Goal: Task Accomplishment & Management: Manage account settings

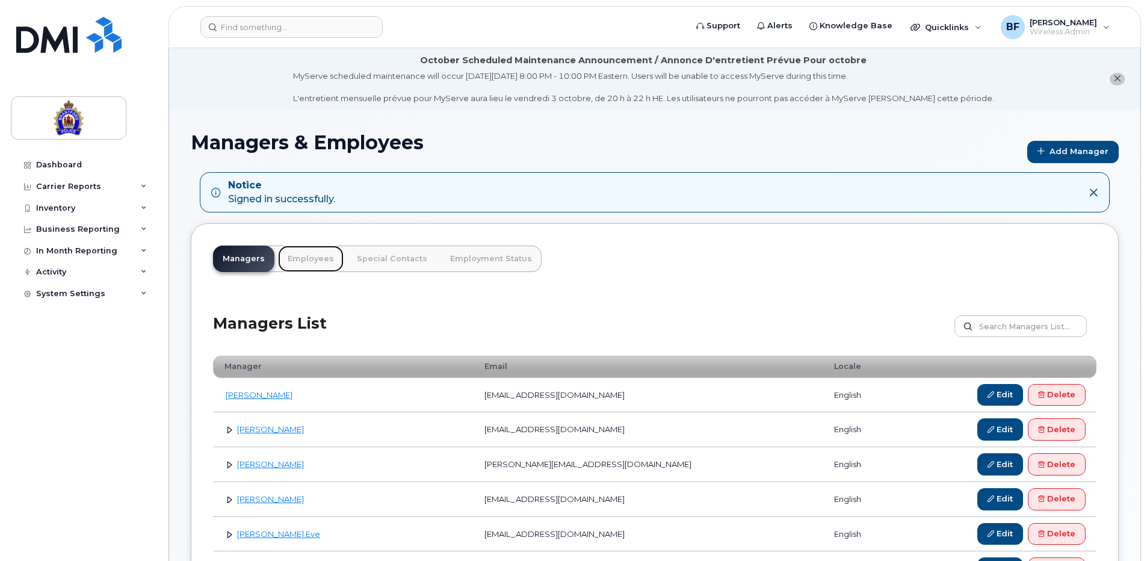
click at [313, 260] on link "Employees" at bounding box center [311, 259] width 66 height 26
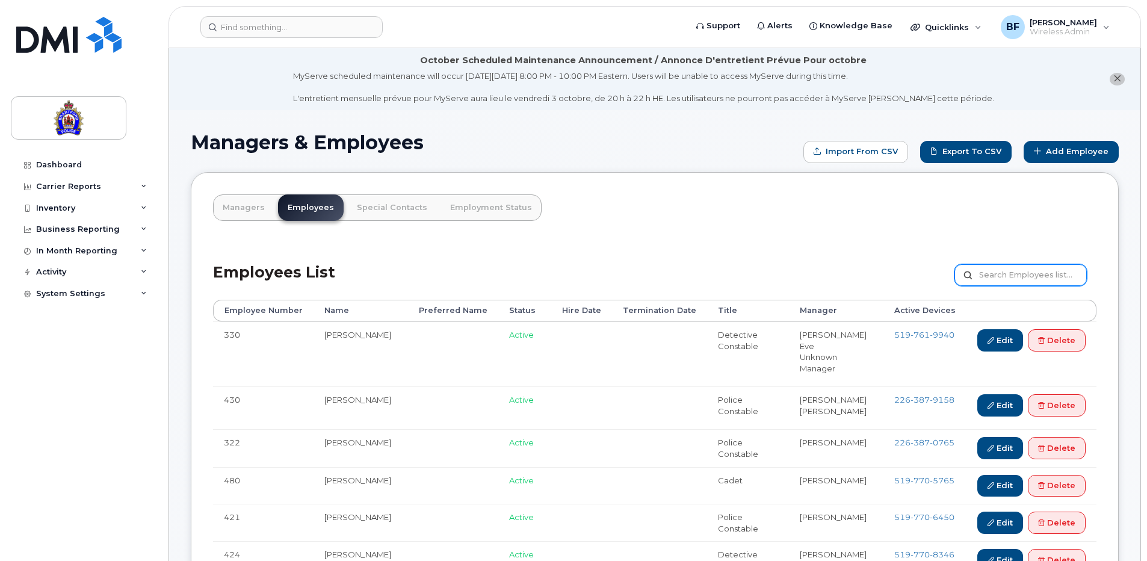
click at [1022, 280] on input "text" at bounding box center [1020, 275] width 132 height 22
type input "denine"
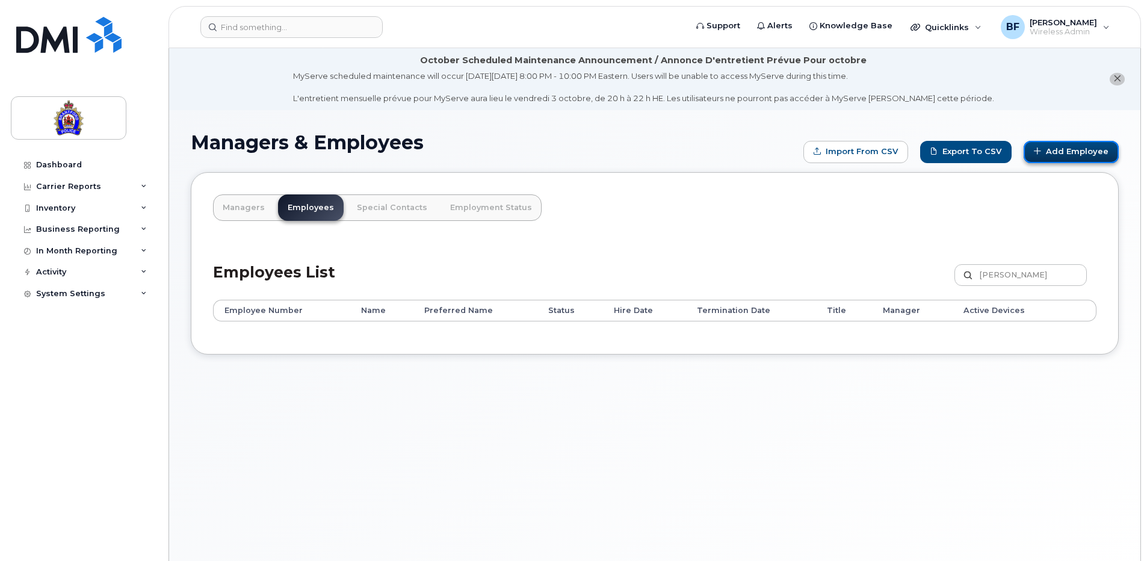
click at [1081, 152] on link "Add Employee" at bounding box center [1071, 152] width 95 height 22
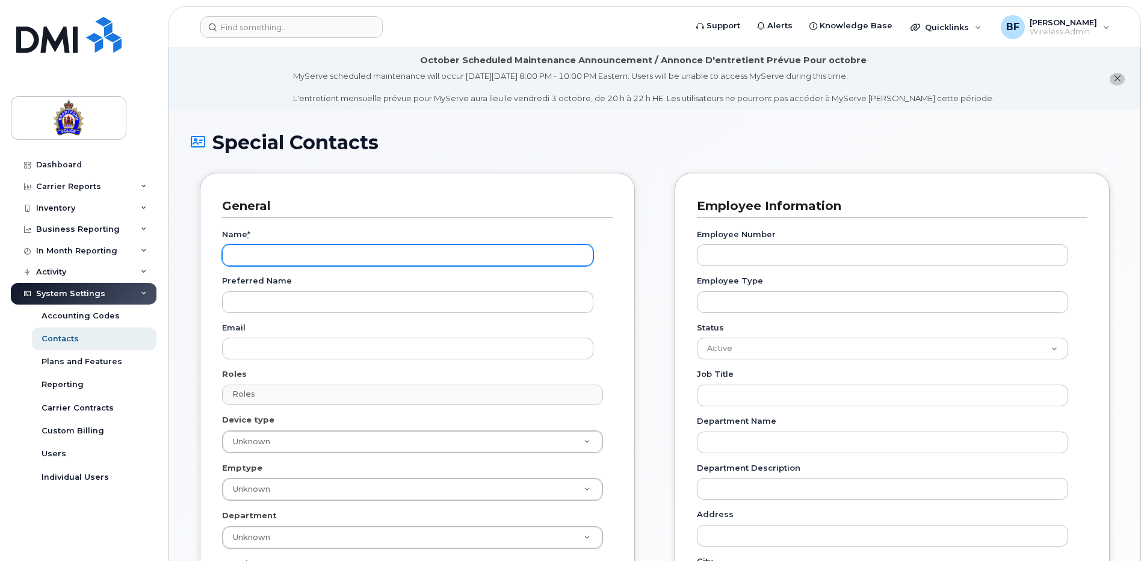
click at [312, 257] on input "Name *" at bounding box center [407, 255] width 371 height 22
type input "Jordan Denine"
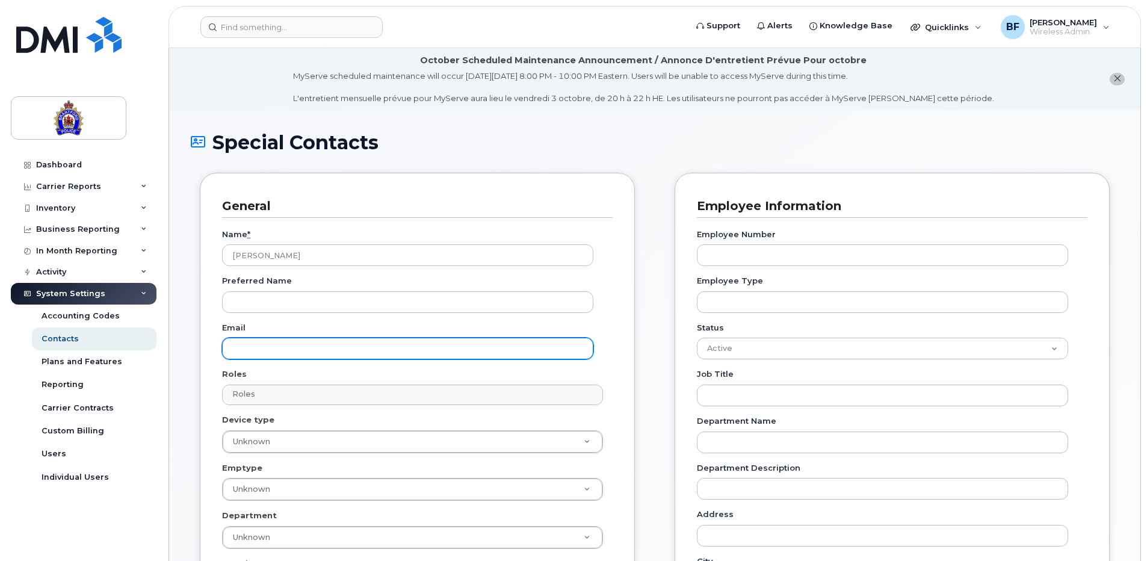
click at [307, 348] on input "Email" at bounding box center [407, 349] width 371 height 22
paste input "[EMAIL_ADDRESS][DOMAIN_NAME]"
type input "[EMAIL_ADDRESS][DOMAIN_NAME]"
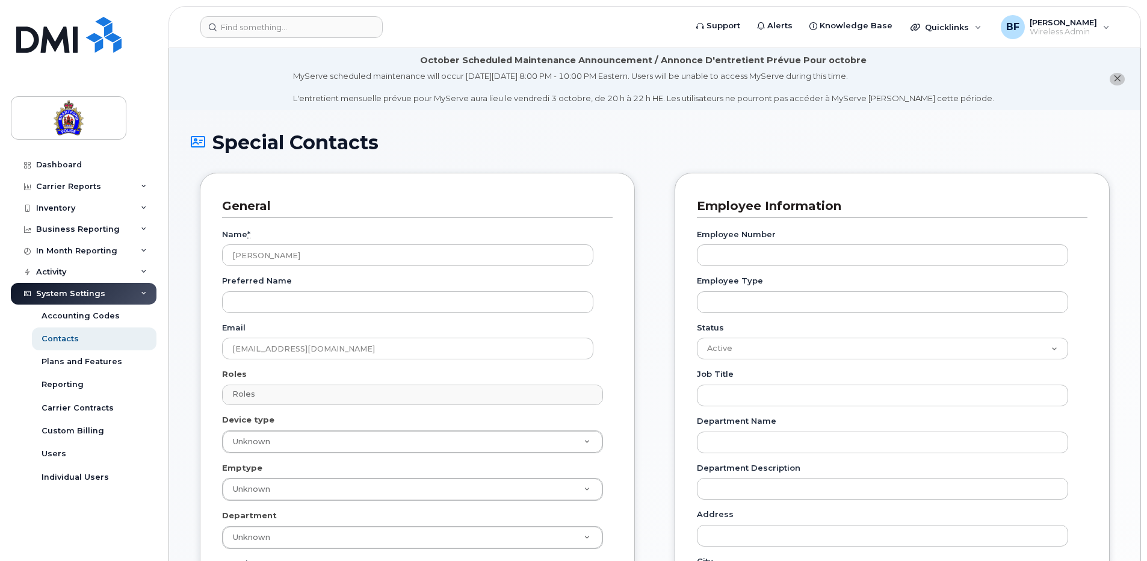
click at [486, 371] on div "Roles Roles No matches found No matches found Accounts Payable Approval Mapping…" at bounding box center [417, 386] width 391 height 37
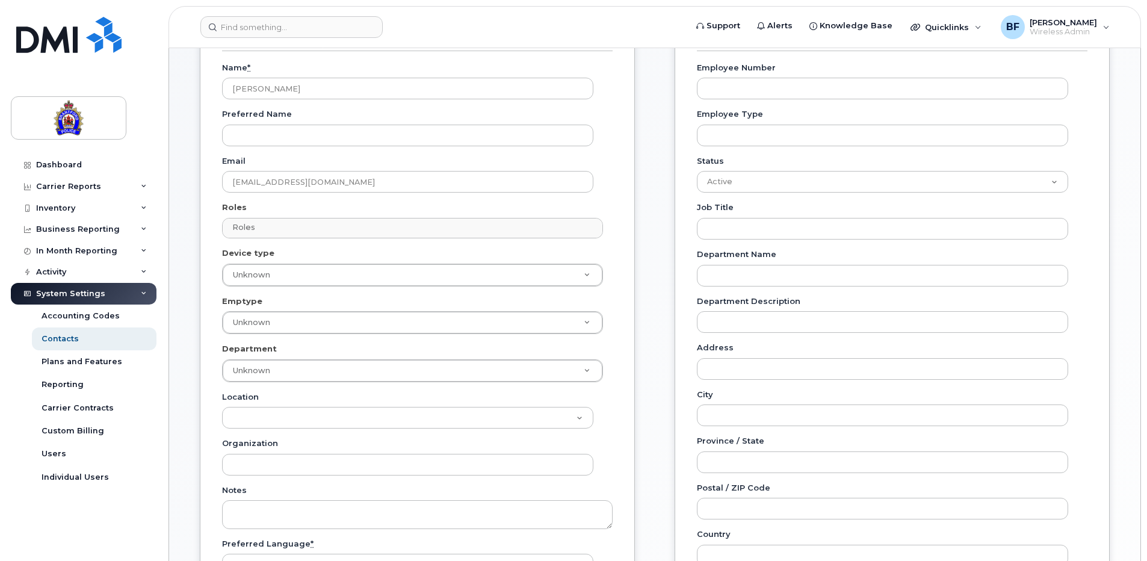
scroll to position [181, 0]
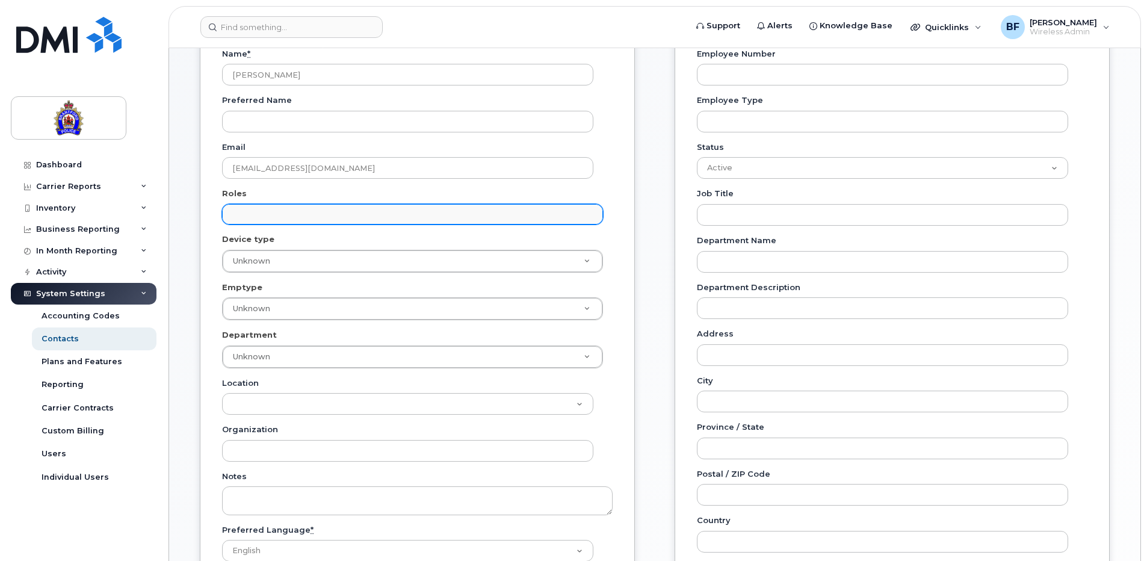
click at [343, 220] on input "text" at bounding box center [414, 213] width 370 height 17
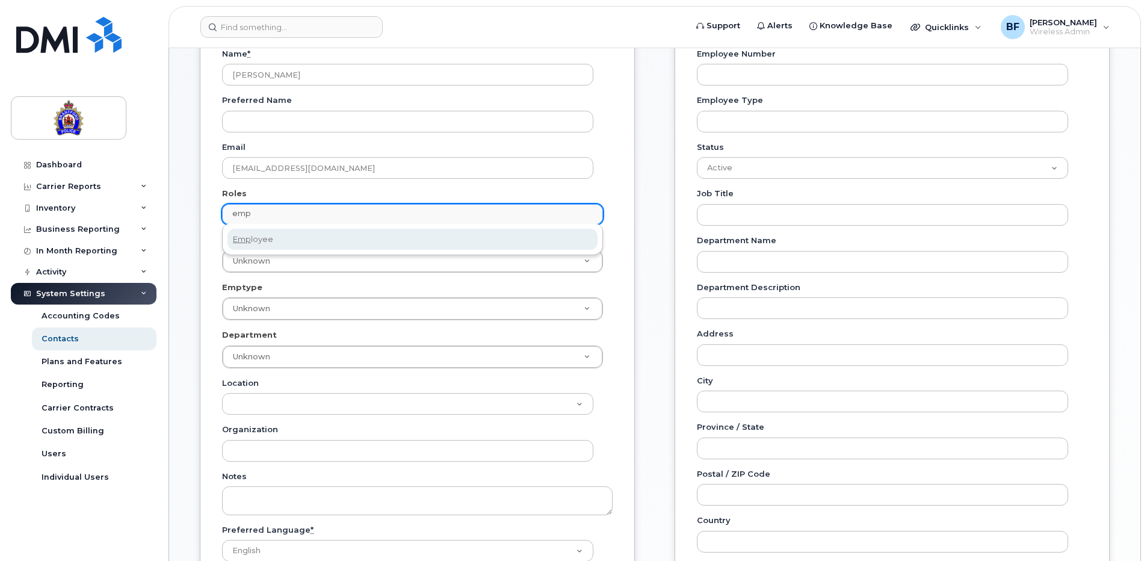
type input "emp"
select select "16"
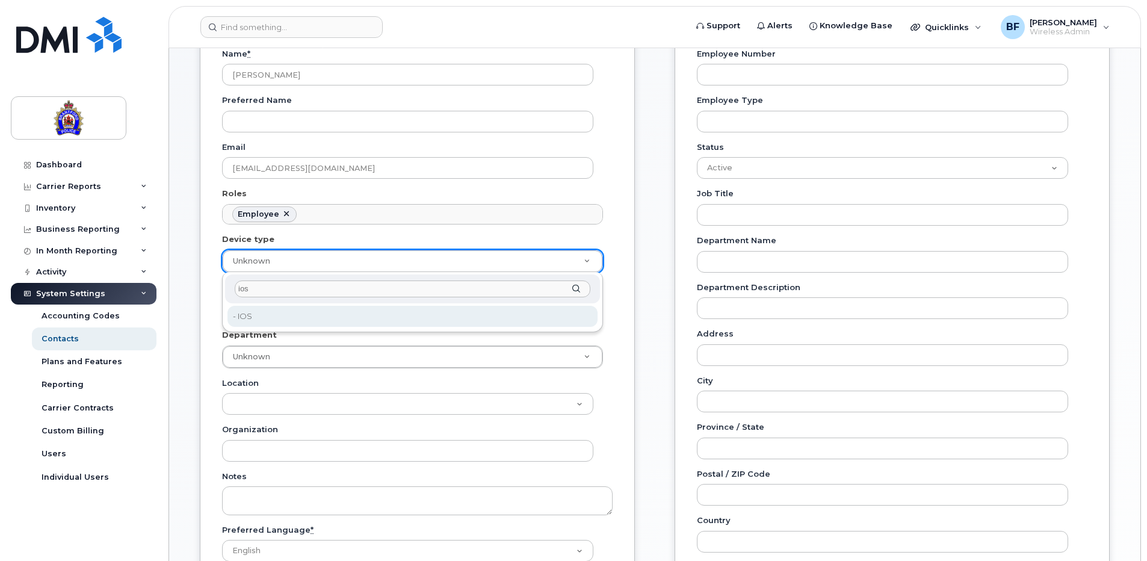
type input "ios"
type input "626282"
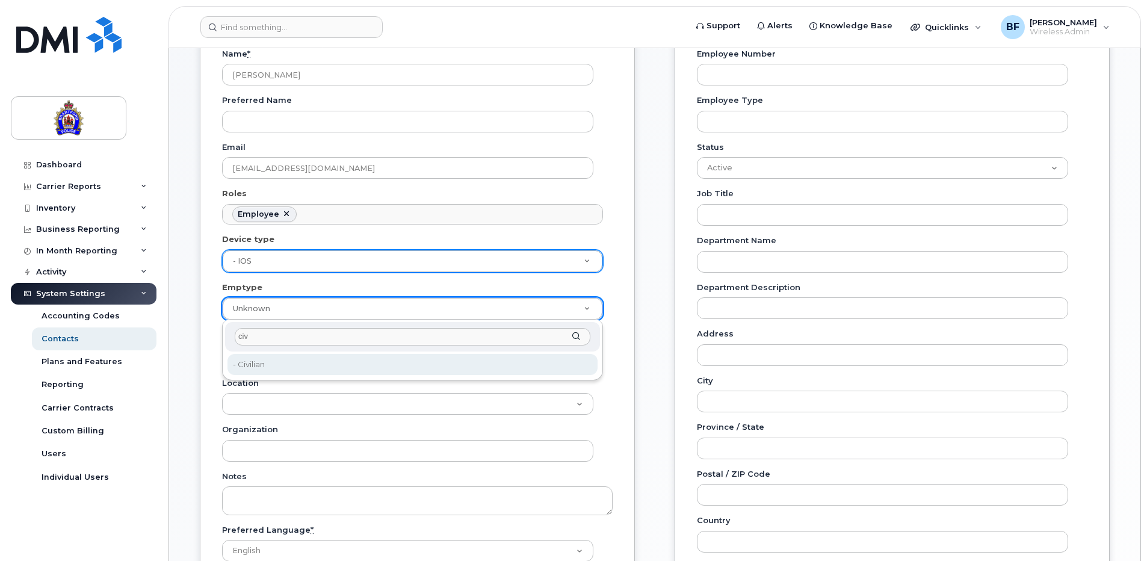
type input "civ"
type input "626288"
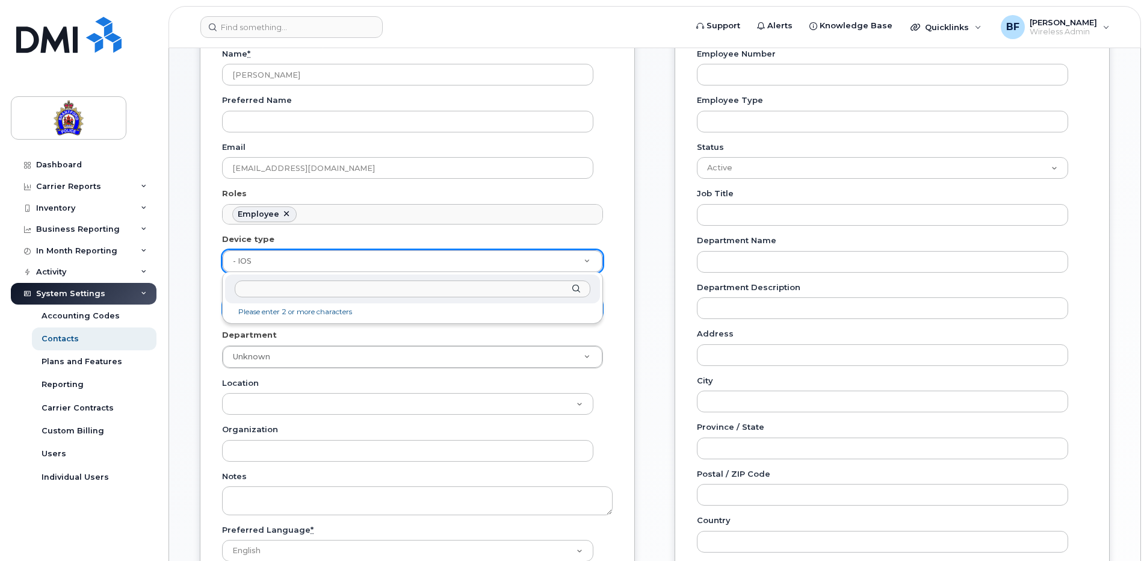
click at [279, 287] on input "text" at bounding box center [413, 288] width 356 height 17
type input "IOS"
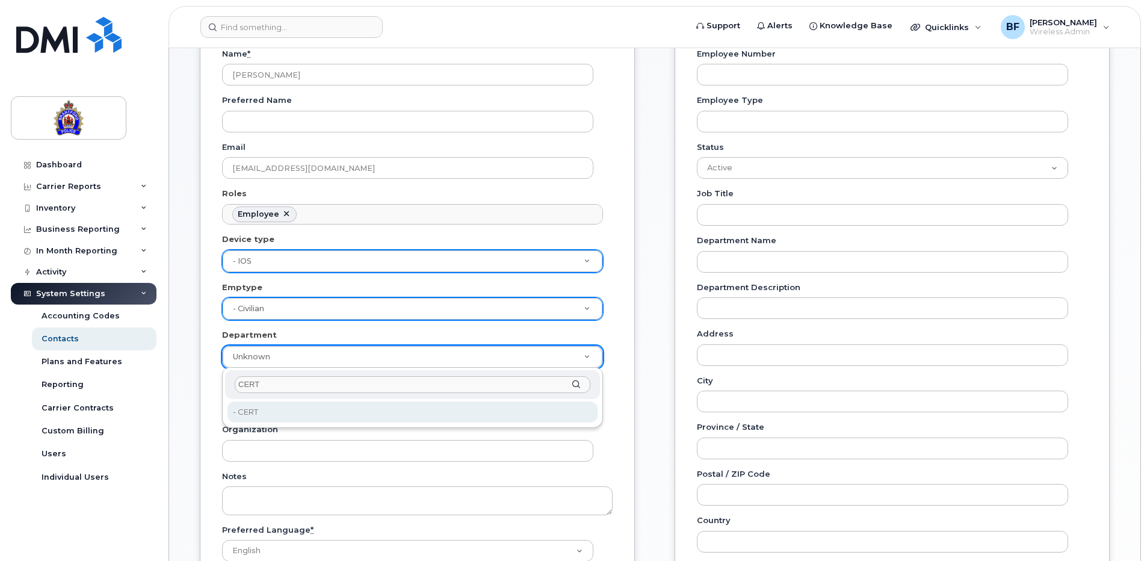
type input "CERT"
type input "626291"
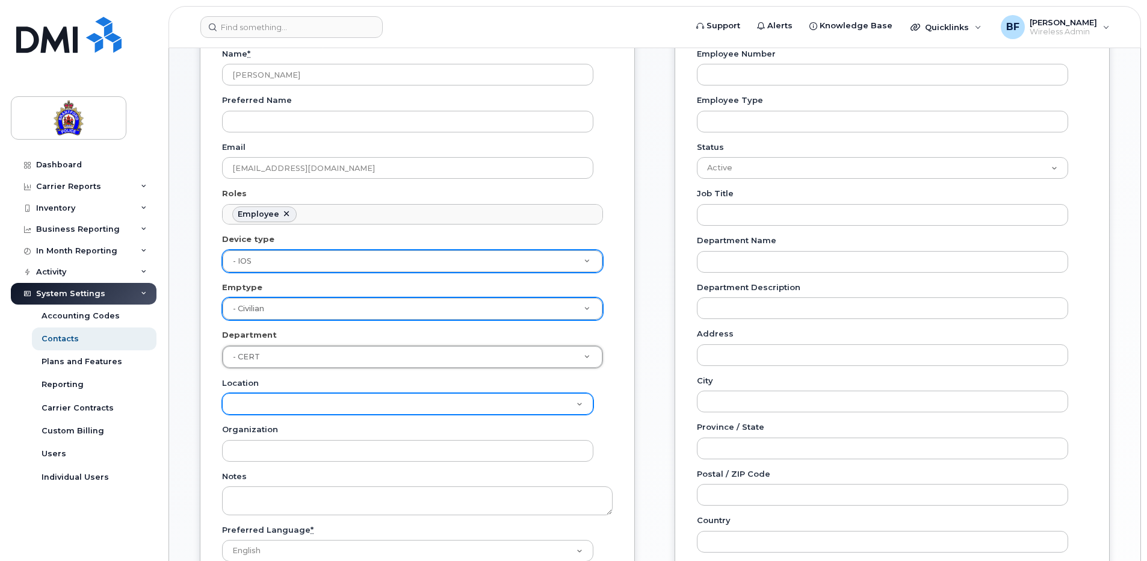
click at [280, 405] on select "Brantford Police Service" at bounding box center [407, 404] width 371 height 22
select select "2163"
click at [222, 393] on select "Brantford Police Service" at bounding box center [407, 404] width 371 height 22
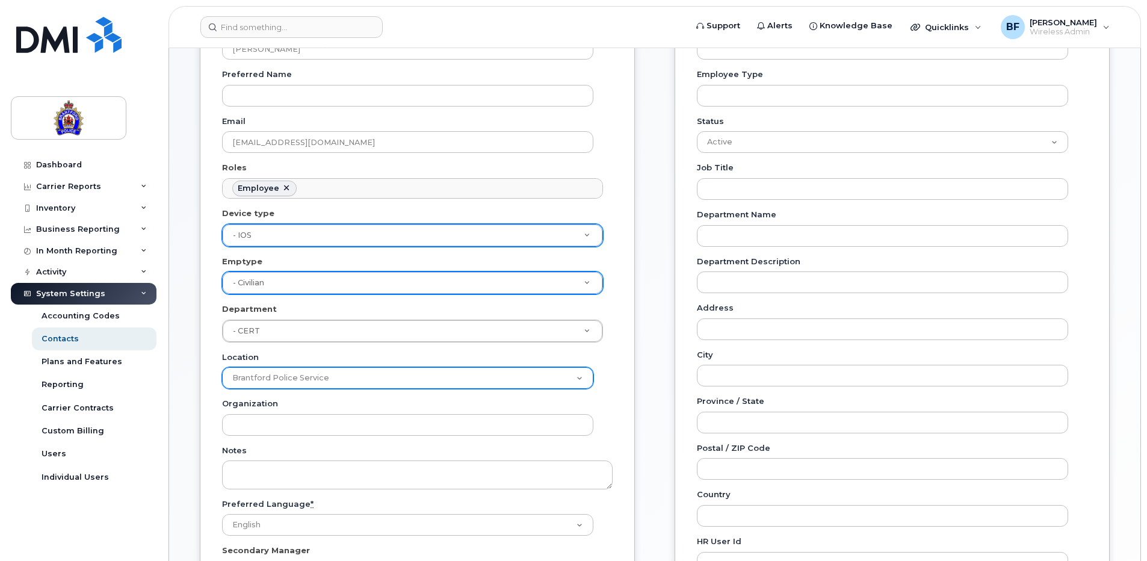
scroll to position [0, 0]
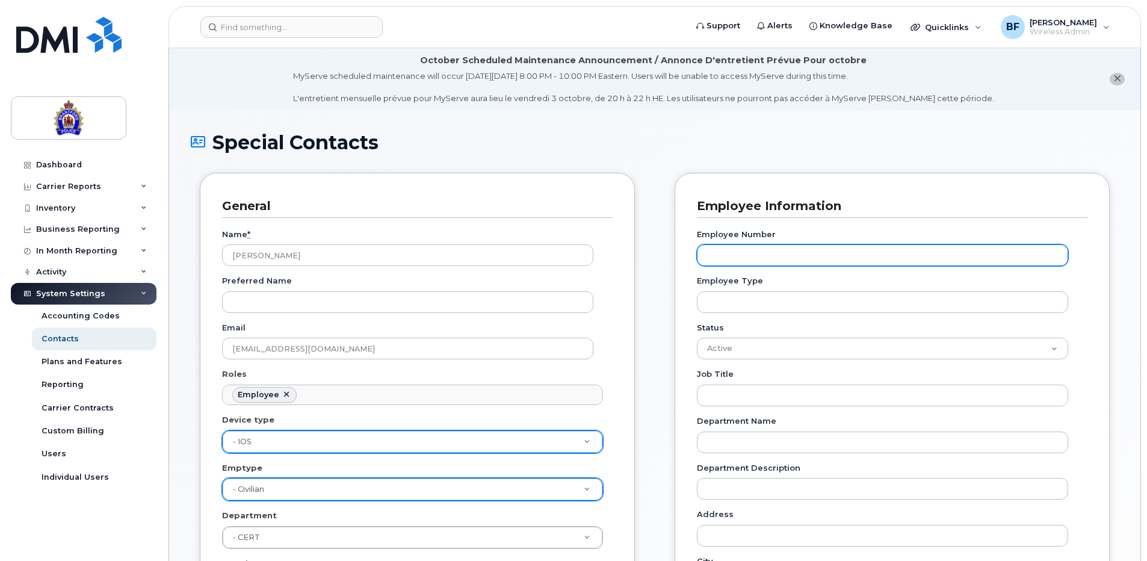
click at [779, 254] on input "Employee Number" at bounding box center [882, 255] width 371 height 22
paste input "192112"
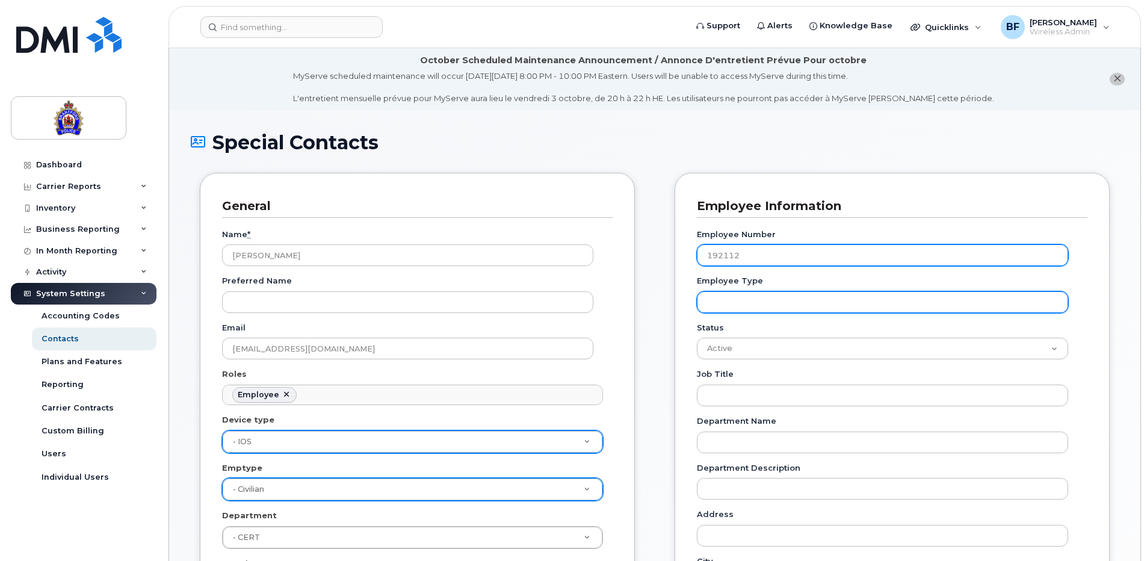
type input "192112"
click at [764, 301] on input "Employee Type" at bounding box center [882, 302] width 371 height 22
type input "Civilian"
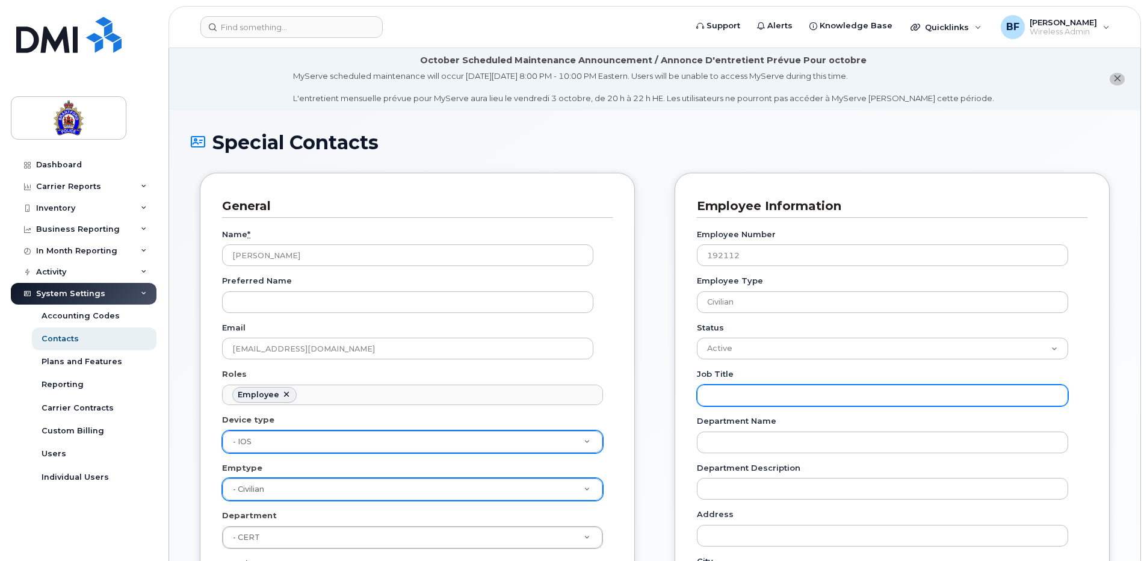
click at [750, 393] on input "Job Title" at bounding box center [882, 396] width 371 height 22
type input "Special Constable - Outward Facing"
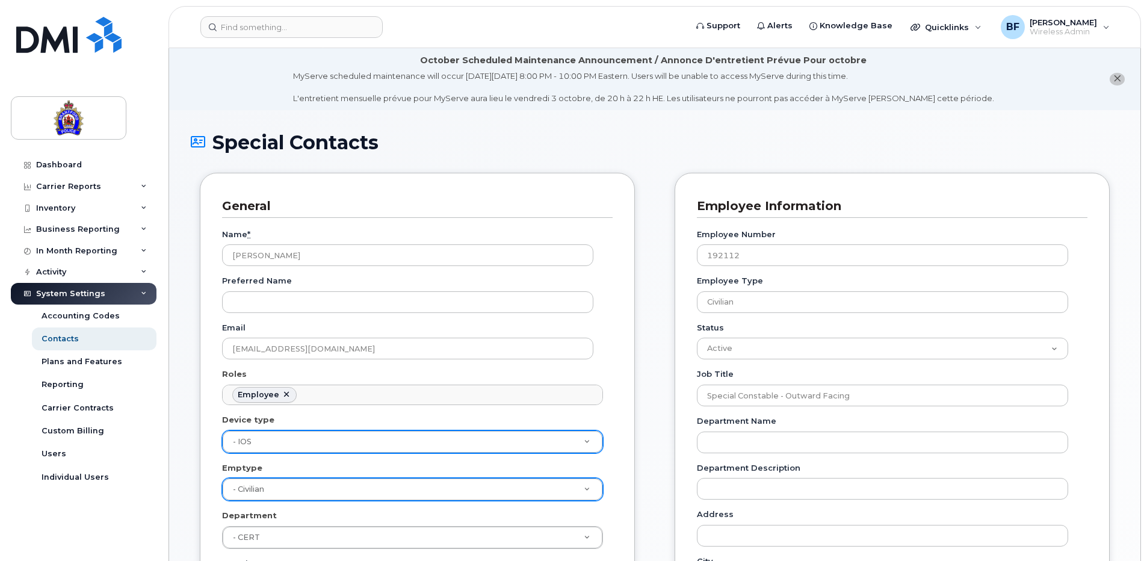
click at [1088, 471] on div "Employee Information Employee Number 192112 Employee Type Civilian Status Activ…" at bounding box center [892, 544] width 435 height 743
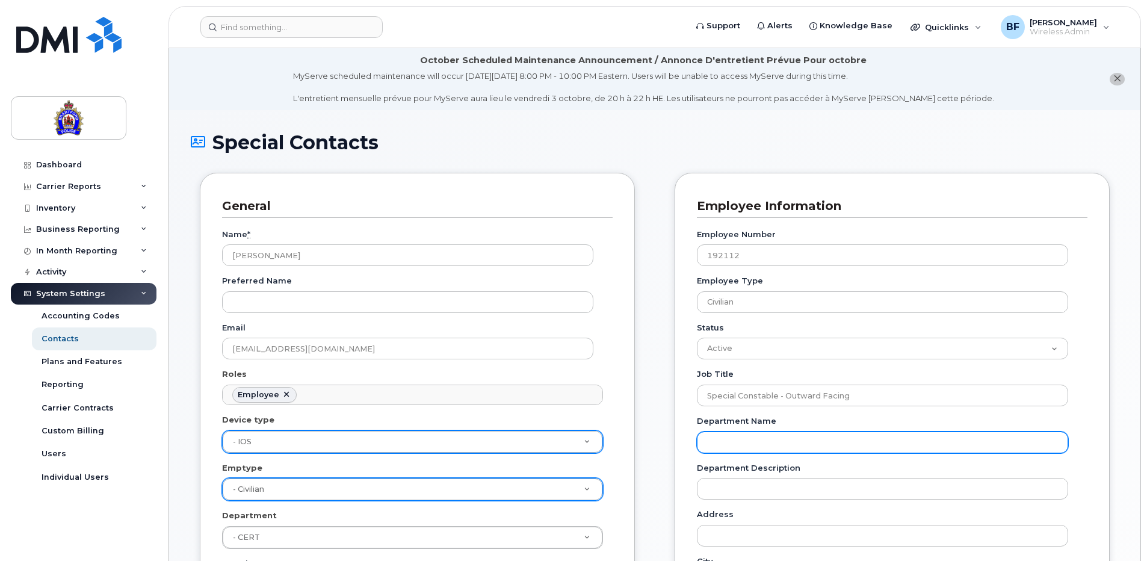
click at [938, 444] on input "Department Name" at bounding box center [882, 442] width 371 height 22
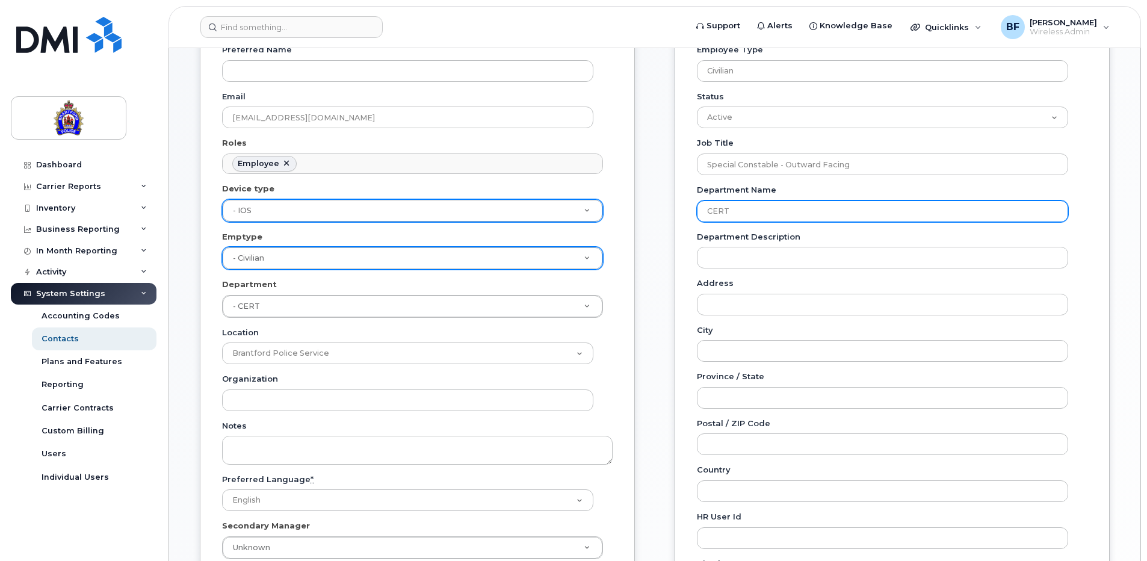
scroll to position [241, 0]
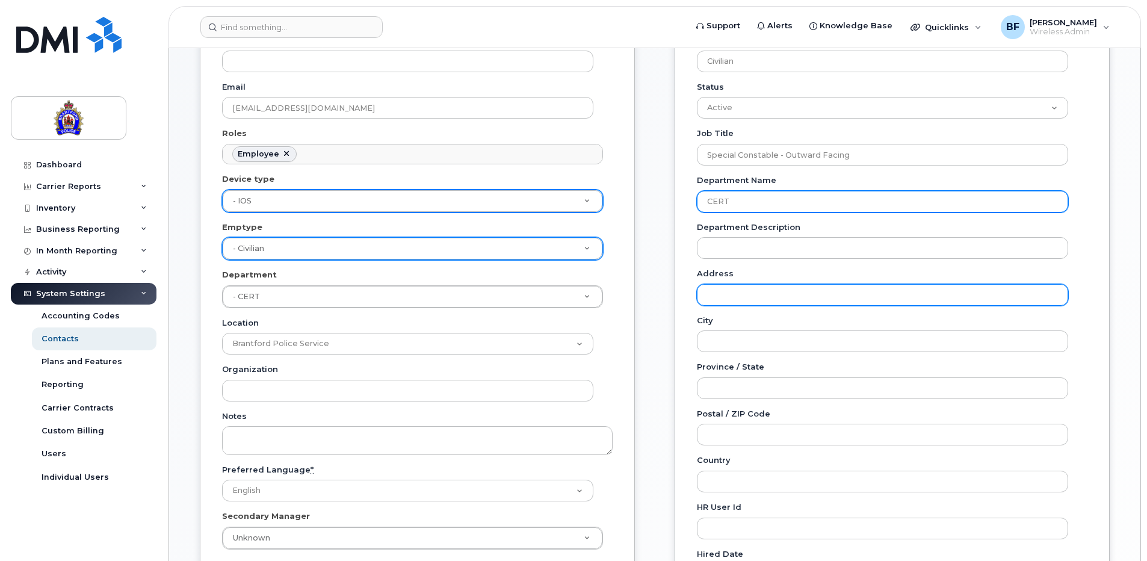
type input "CERT"
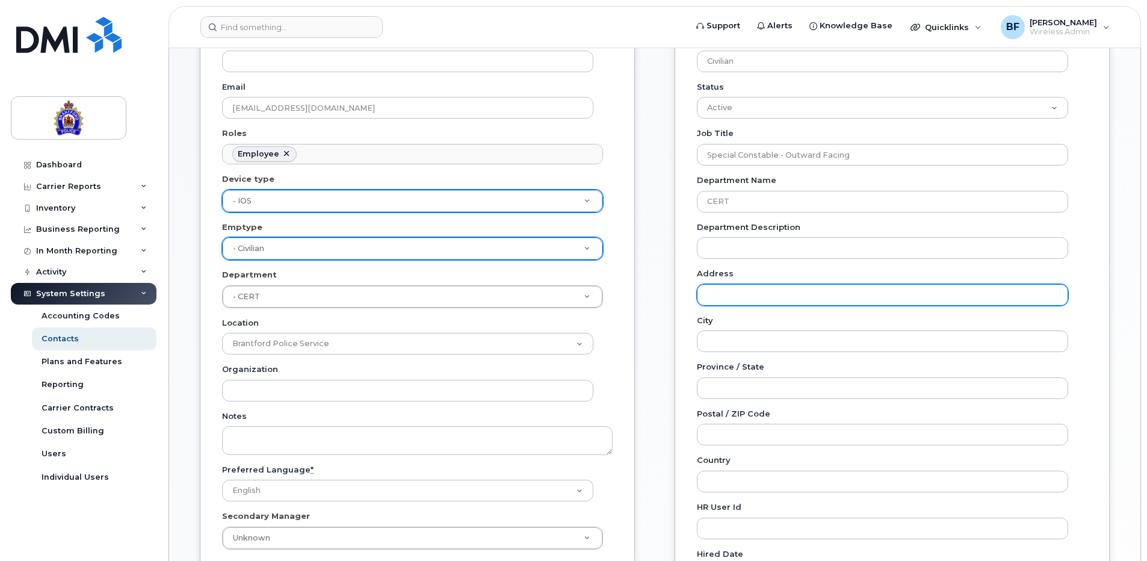
click at [770, 298] on input "Address" at bounding box center [882, 295] width 371 height 22
type input "Headquarters"
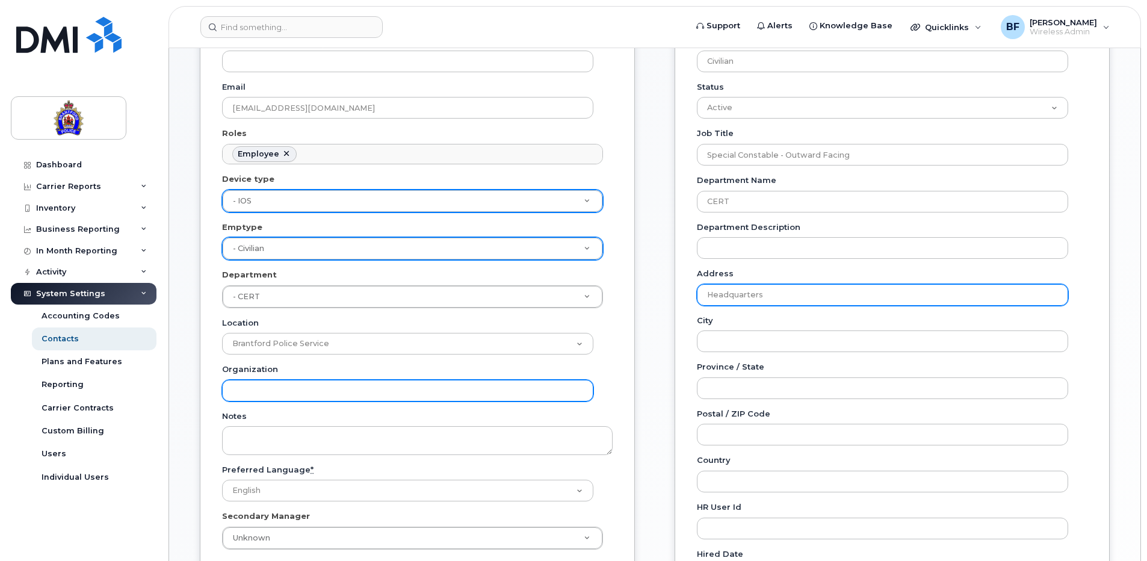
type input "0502633241 (Bell)"
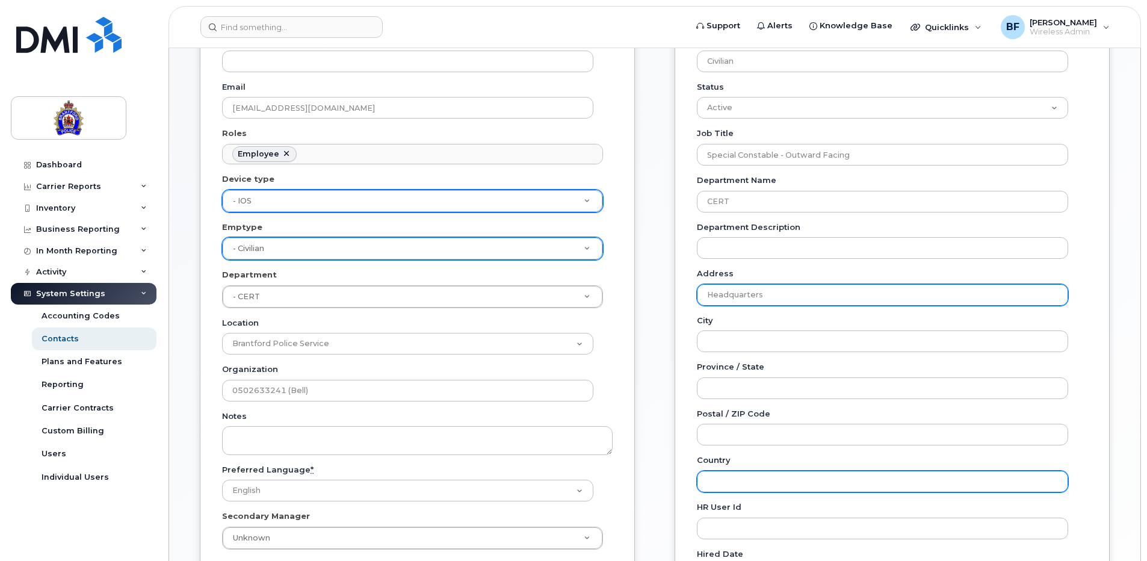
type input "Canada"
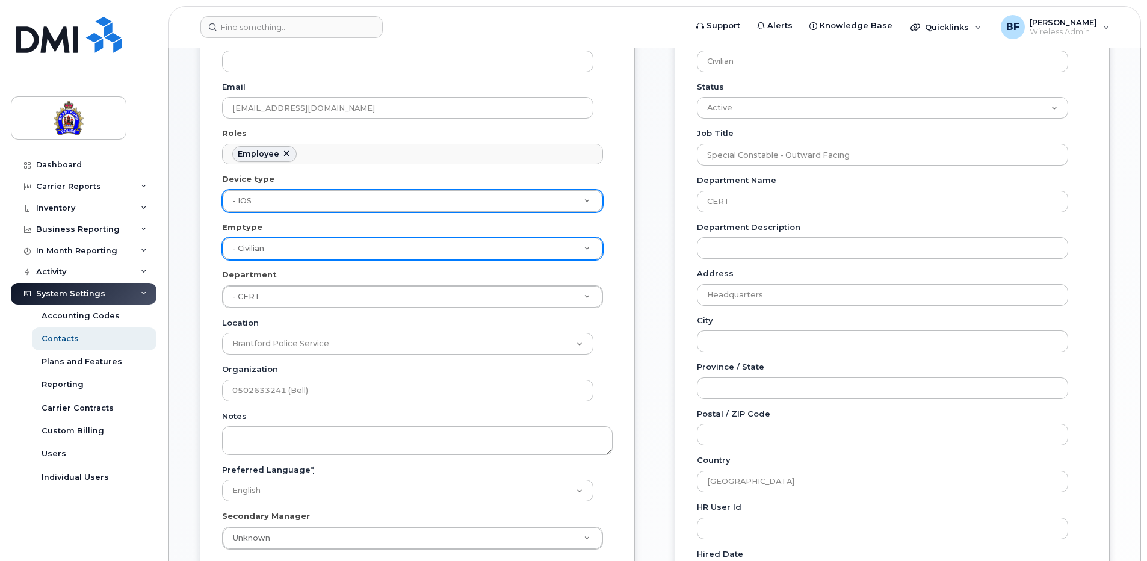
click at [1119, 399] on div "Special Contacts General Name * Jordan Denine Preferred Name Email jdenine@poli…" at bounding box center [654, 360] width 971 height 982
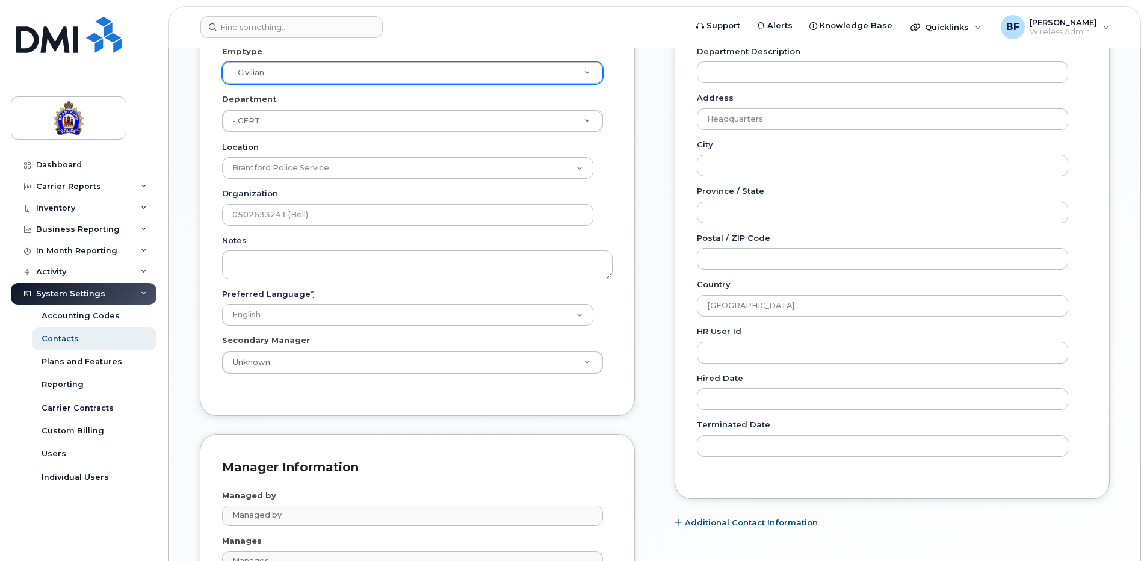
scroll to position [570, 0]
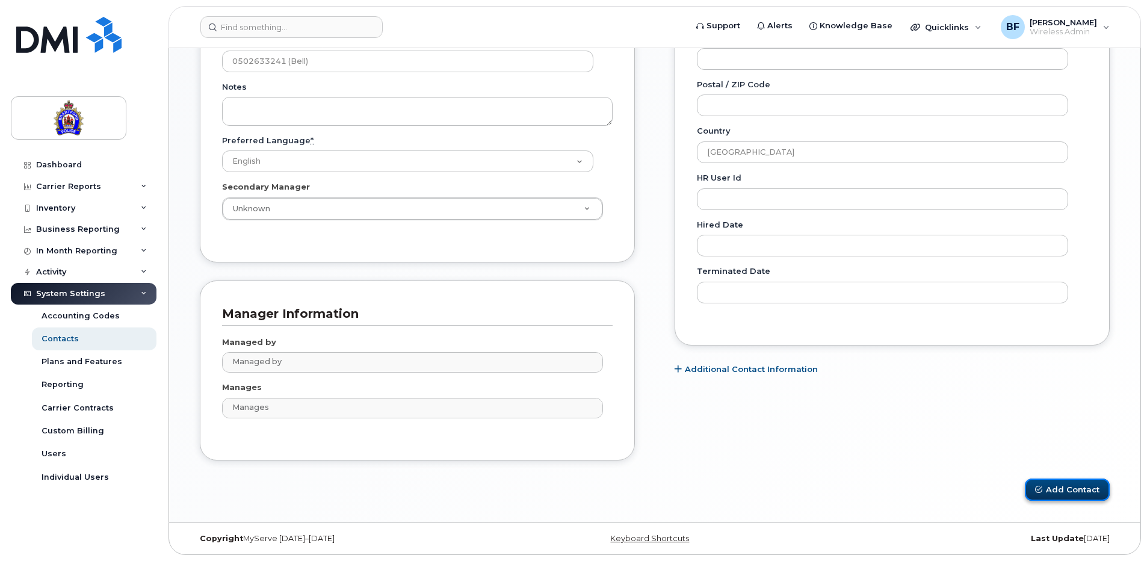
click at [1073, 489] on button "Add Contact" at bounding box center [1067, 489] width 85 height 22
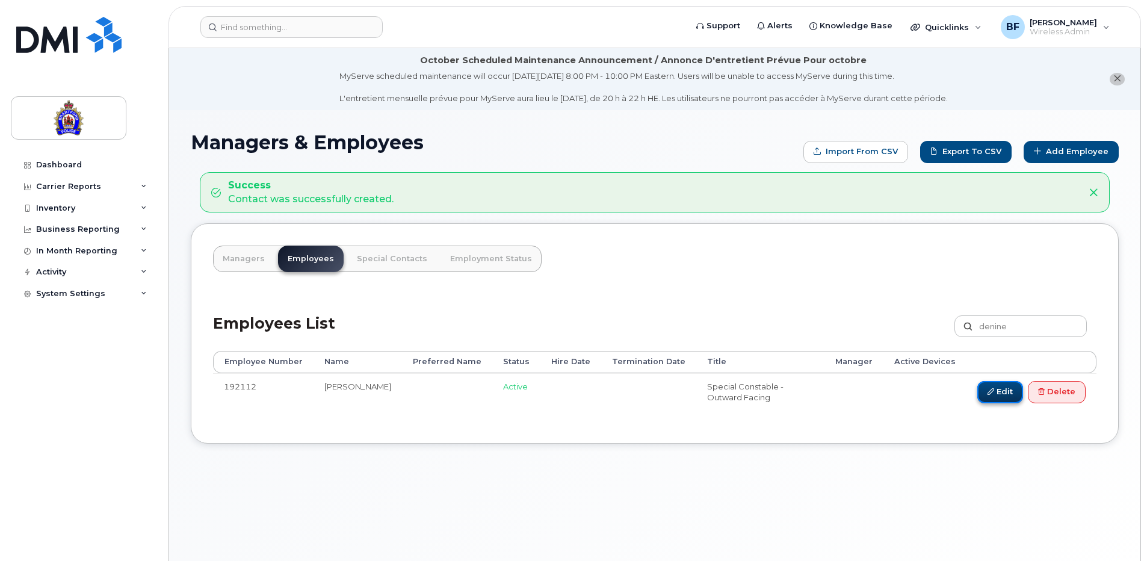
click at [996, 394] on link "Edit" at bounding box center [1000, 392] width 46 height 22
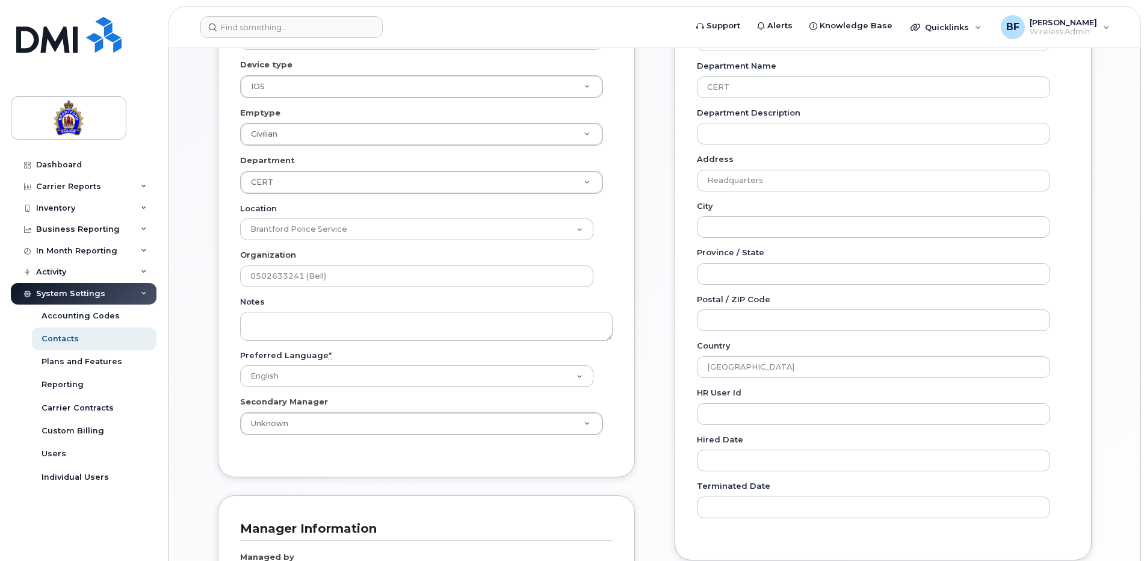
scroll to position [722, 0]
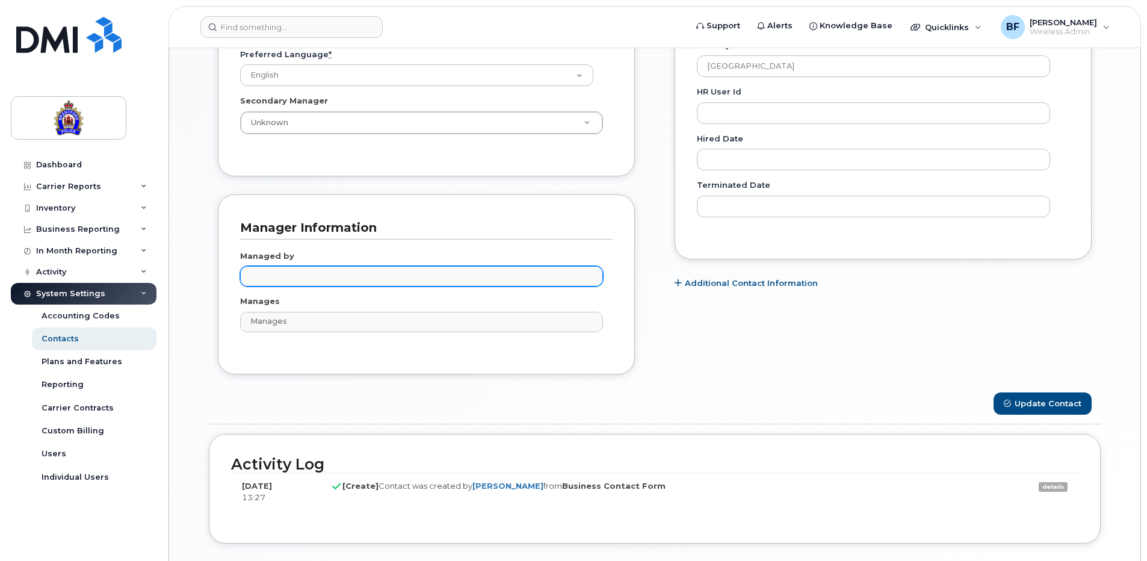
click at [318, 277] on input "text" at bounding box center [423, 275] width 352 height 17
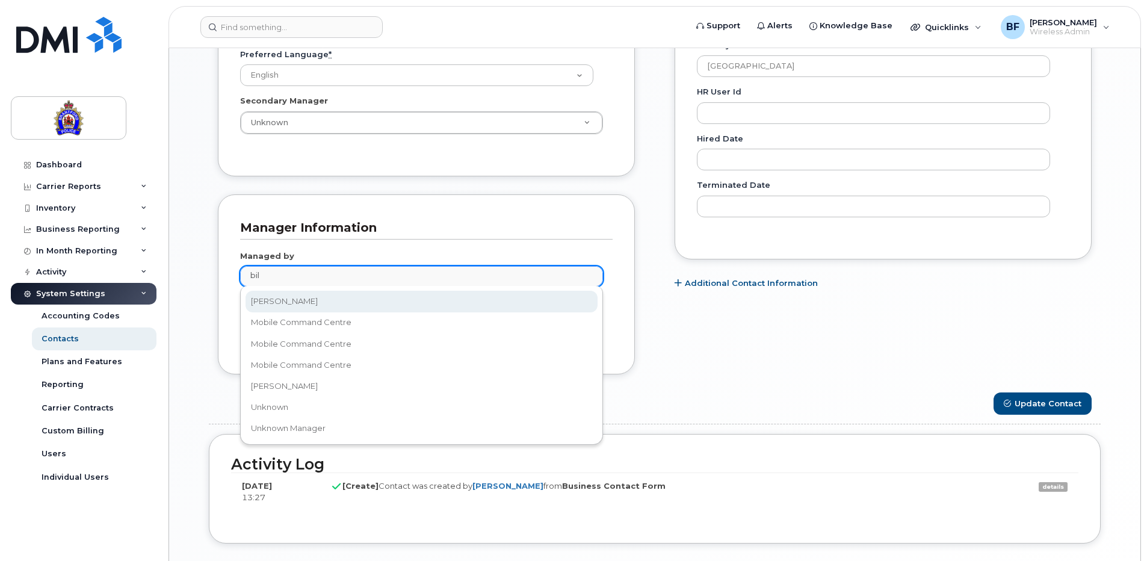
type input "bil"
type input "928038"
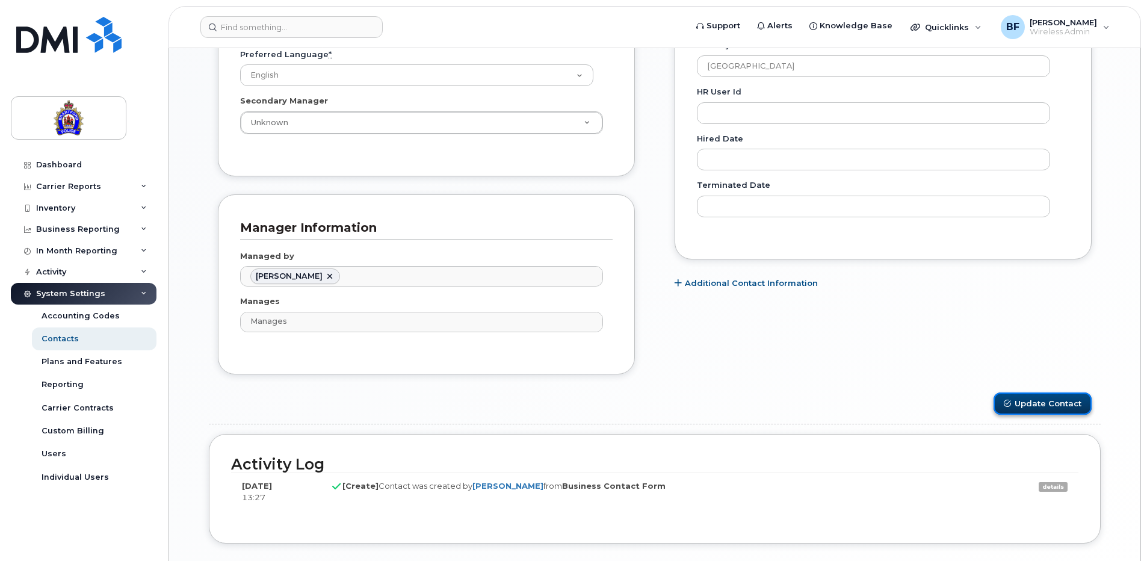
click at [1051, 404] on button "Update Contact" at bounding box center [1042, 403] width 98 height 22
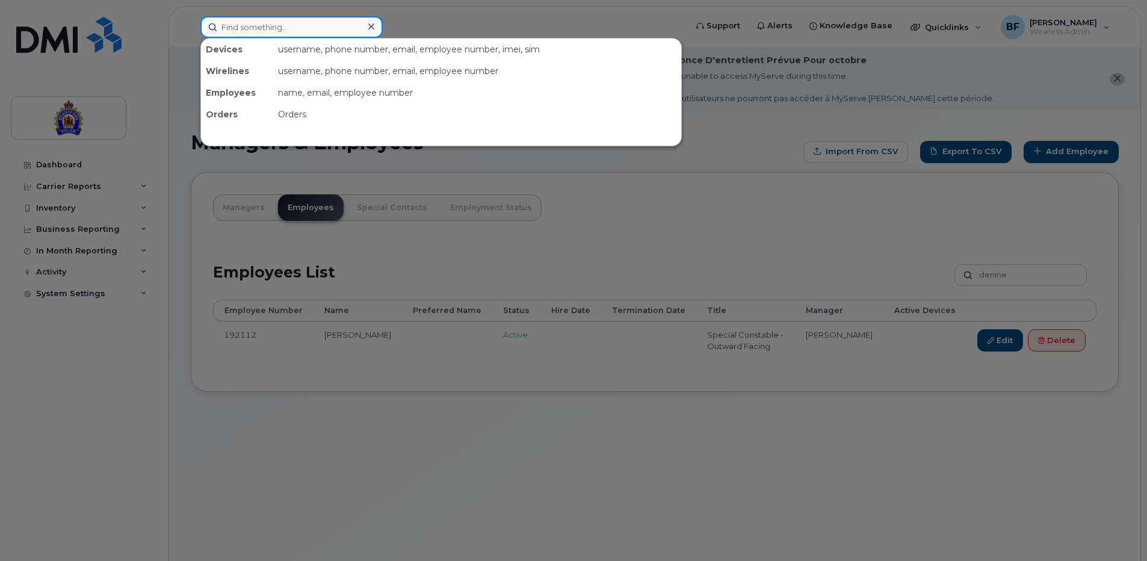
click at [257, 29] on input at bounding box center [291, 27] width 182 height 22
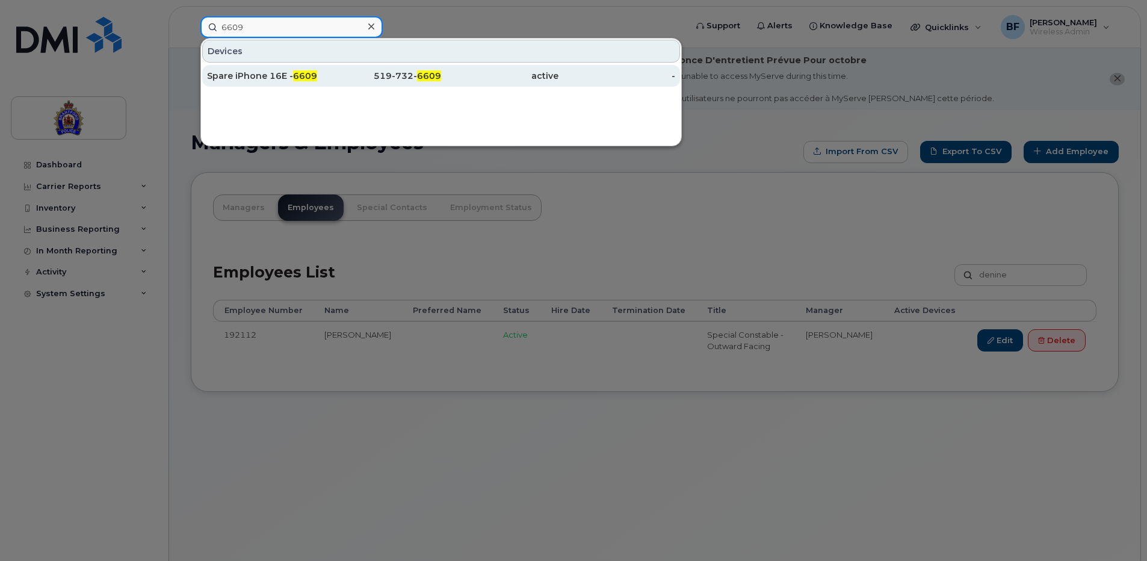
type input "6609"
click at [250, 75] on div "Spare iPhone 16E - 6609" at bounding box center [265, 76] width 117 height 12
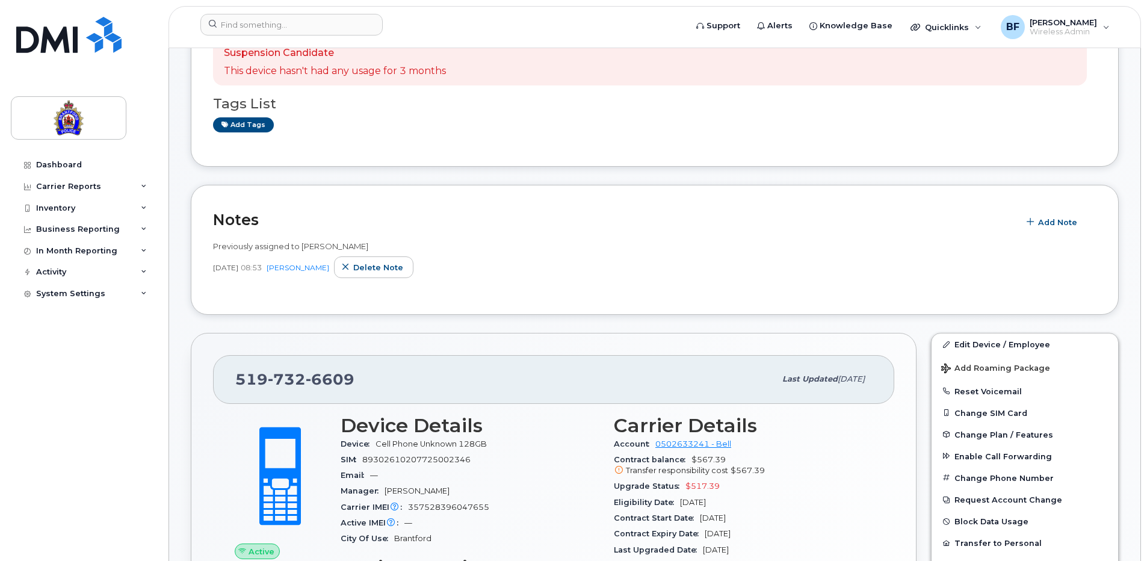
scroll to position [241, 0]
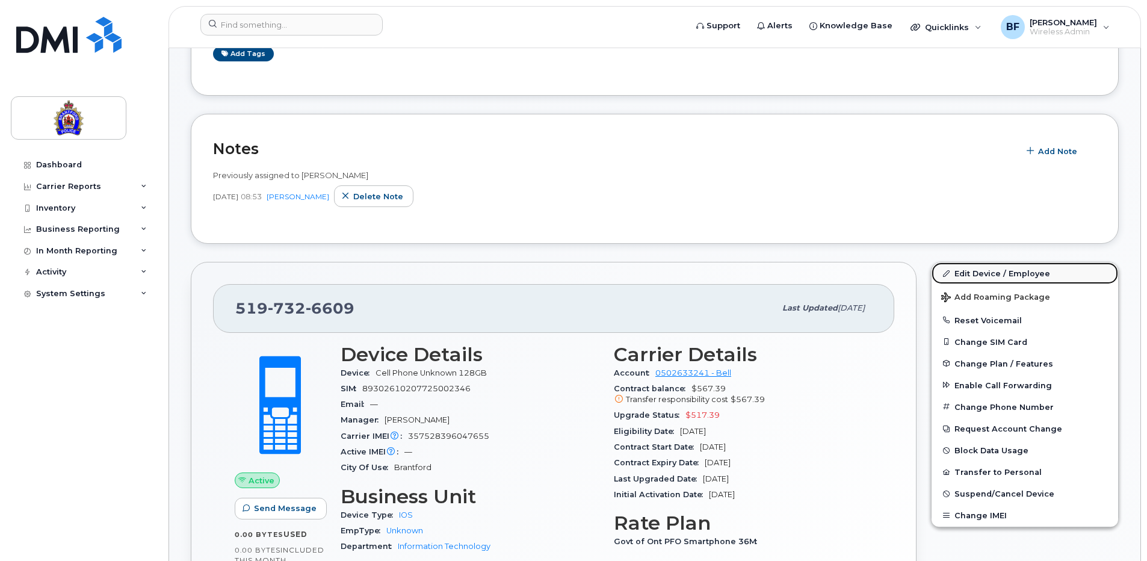
click at [1018, 274] on link "Edit Device / Employee" at bounding box center [1024, 273] width 187 height 22
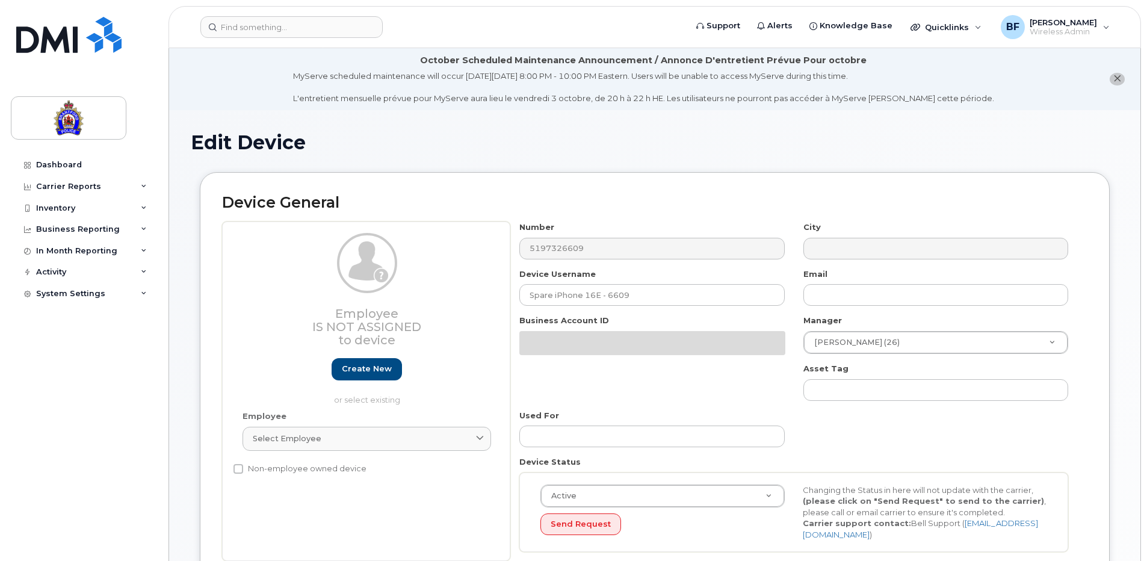
select select "626282"
select select "625538"
select select "626299"
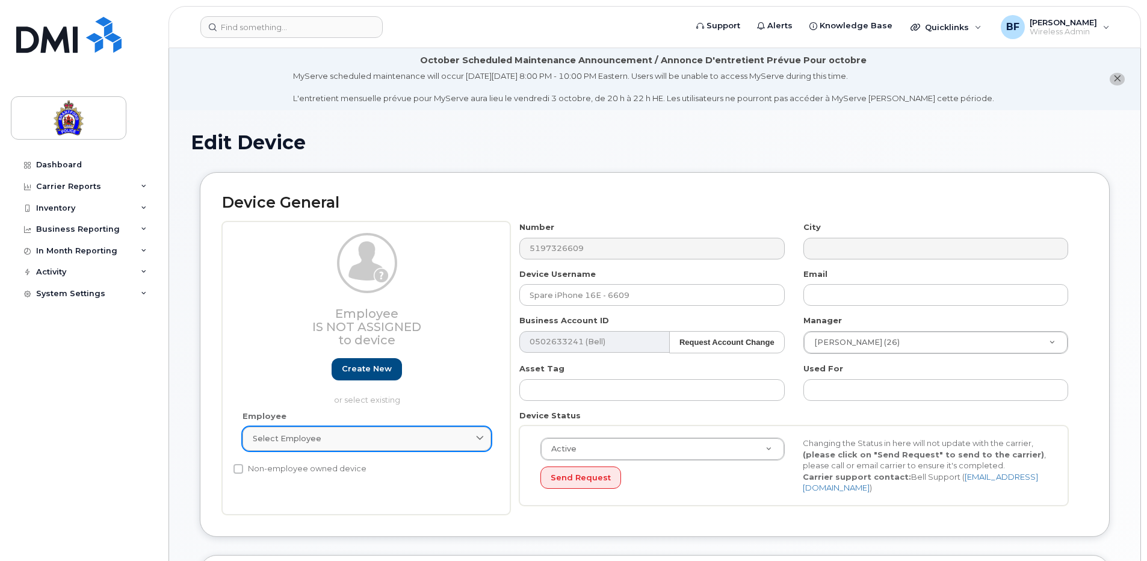
click at [323, 443] on div "Select employee" at bounding box center [367, 438] width 228 height 11
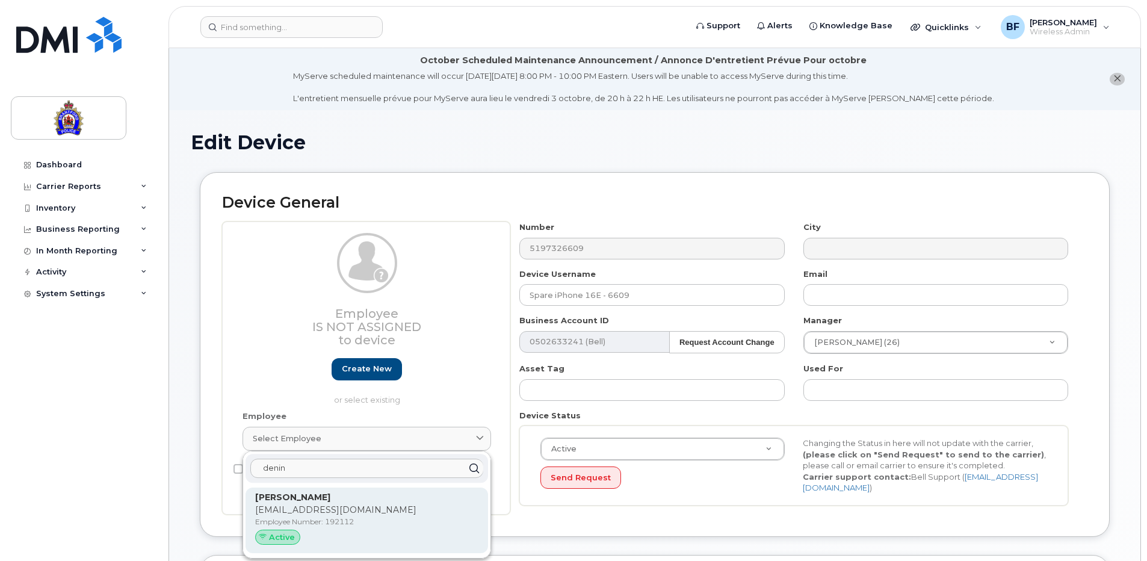
type input "denin"
click at [295, 504] on div "Jordan Denine jdenine@police.brantford.on.ca Employee Number: 192112 Active" at bounding box center [366, 520] width 223 height 59
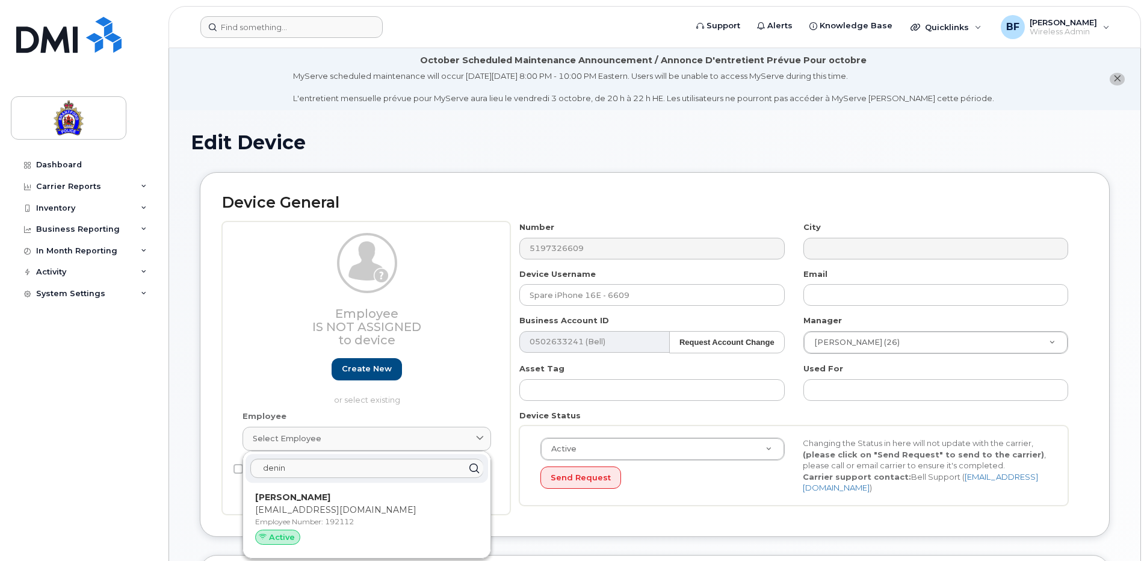
type input "192112"
type input "[PERSON_NAME]"
type input "[EMAIL_ADDRESS][DOMAIN_NAME]"
select select "626288"
select select "626291"
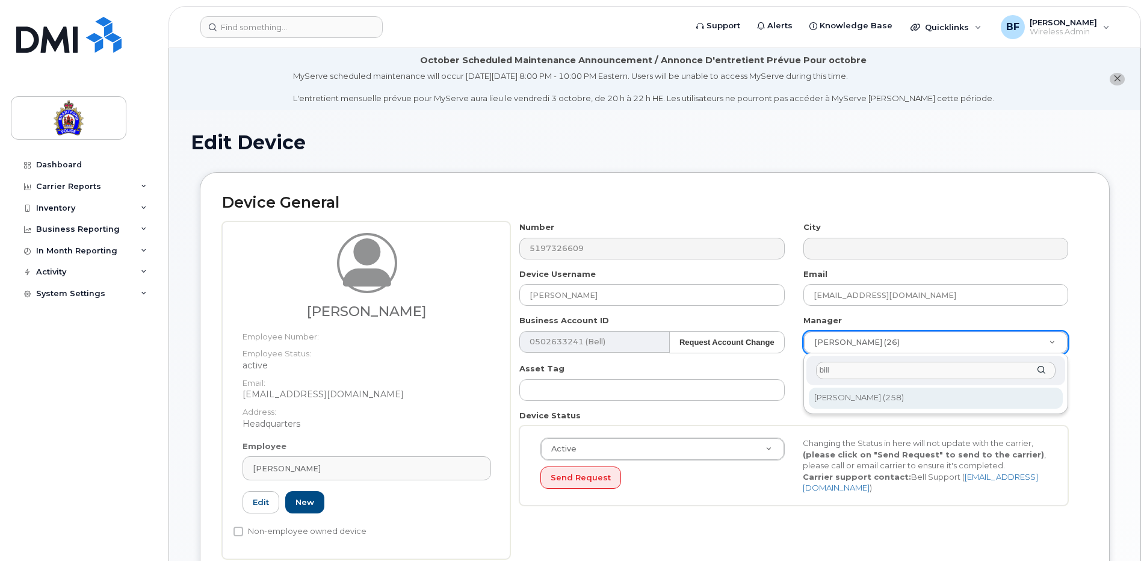
type input "bill"
type input "928038"
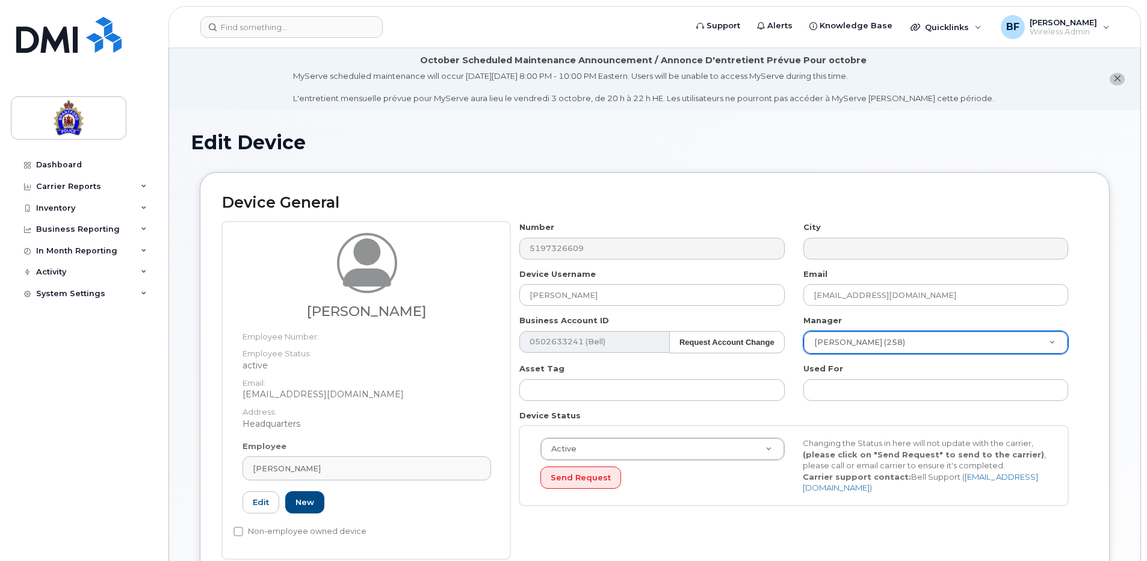
click at [1077, 395] on div "Used For" at bounding box center [935, 382] width 283 height 38
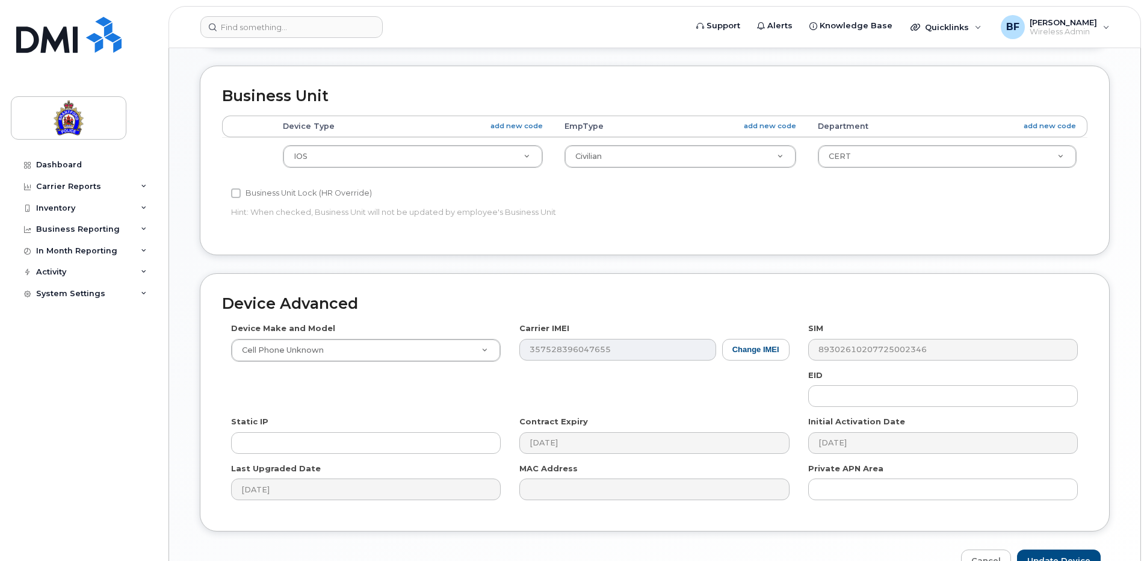
scroll to position [542, 0]
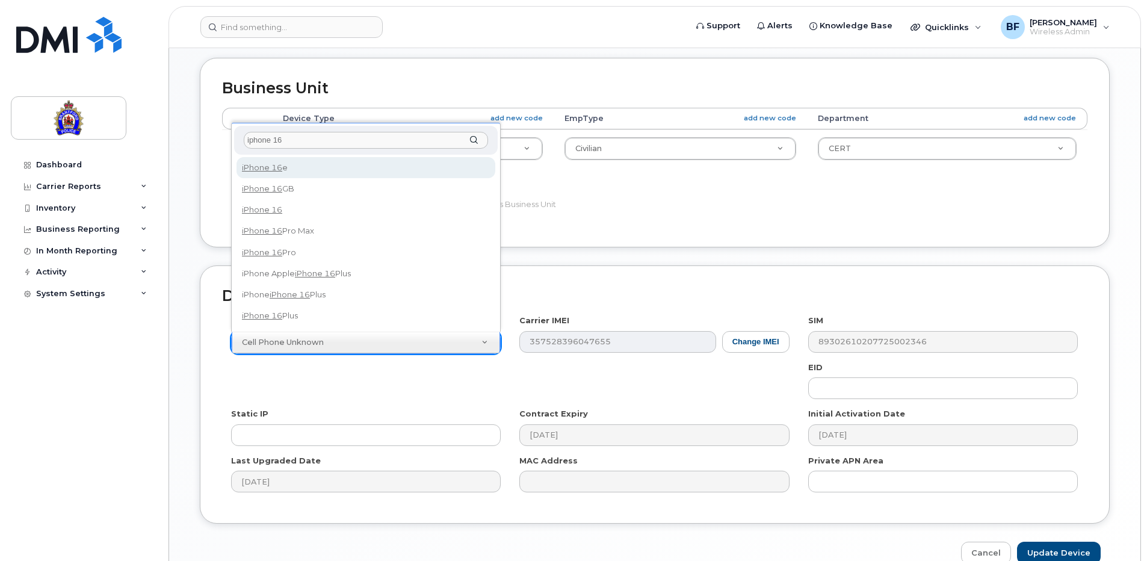
type input "iphone 16"
select select "3304"
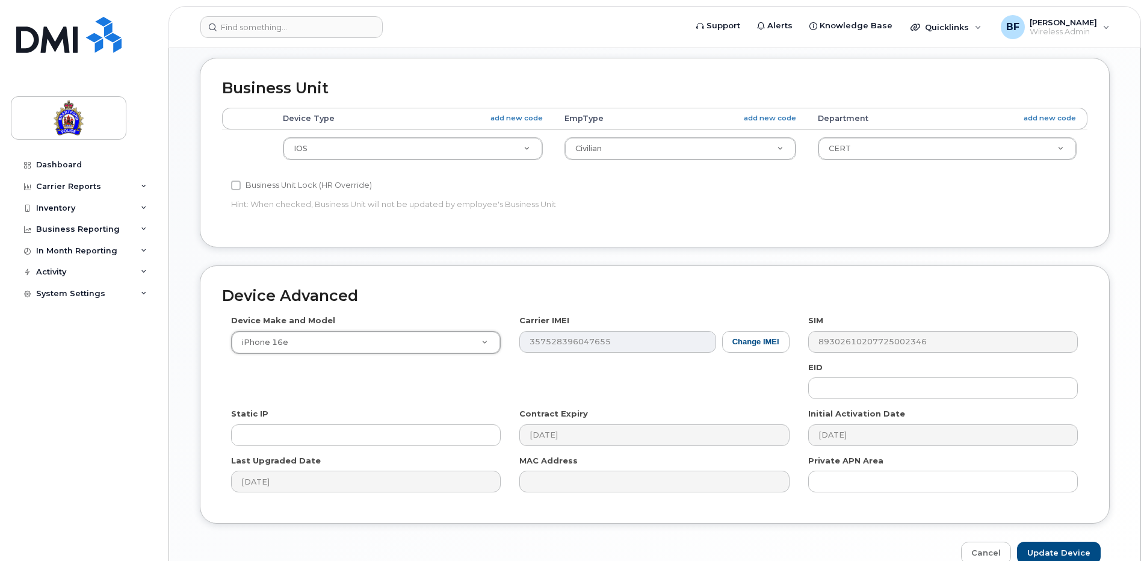
click at [1111, 322] on div "Device Advanced Device Make and Model iPhone 16e Android TCL 502 Watch Apple Wa…" at bounding box center [655, 414] width 928 height 299
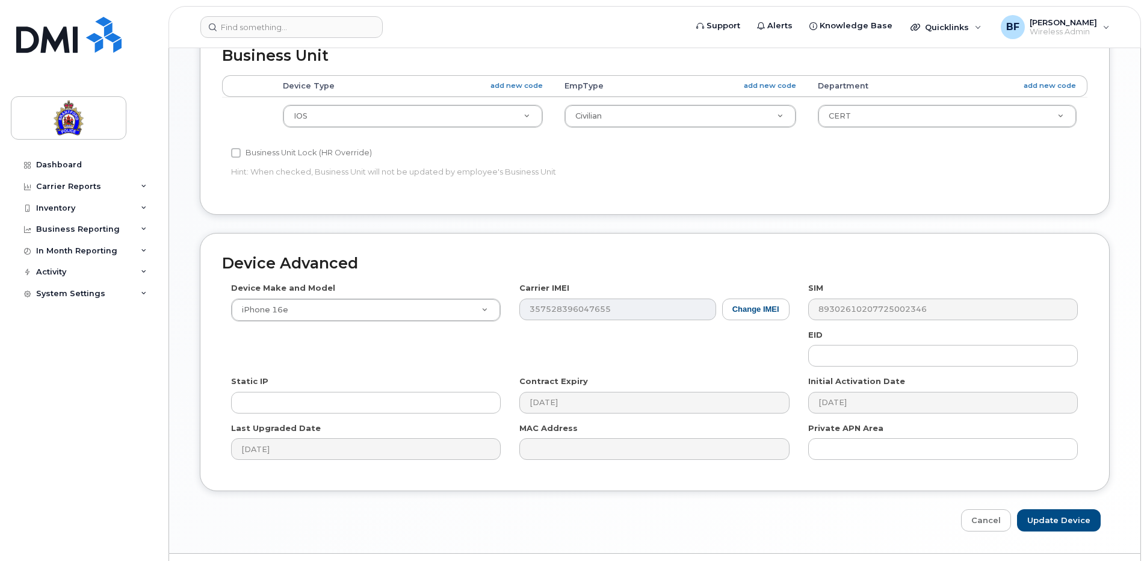
scroll to position [605, 0]
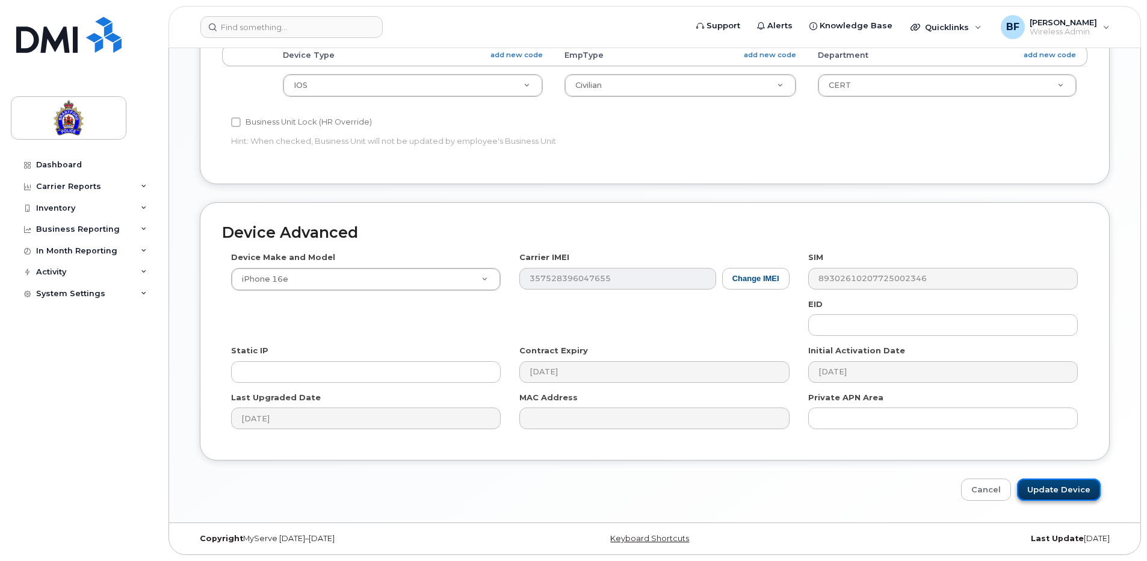
click at [1062, 488] on input "Update Device" at bounding box center [1059, 489] width 84 height 22
type input "Saving..."
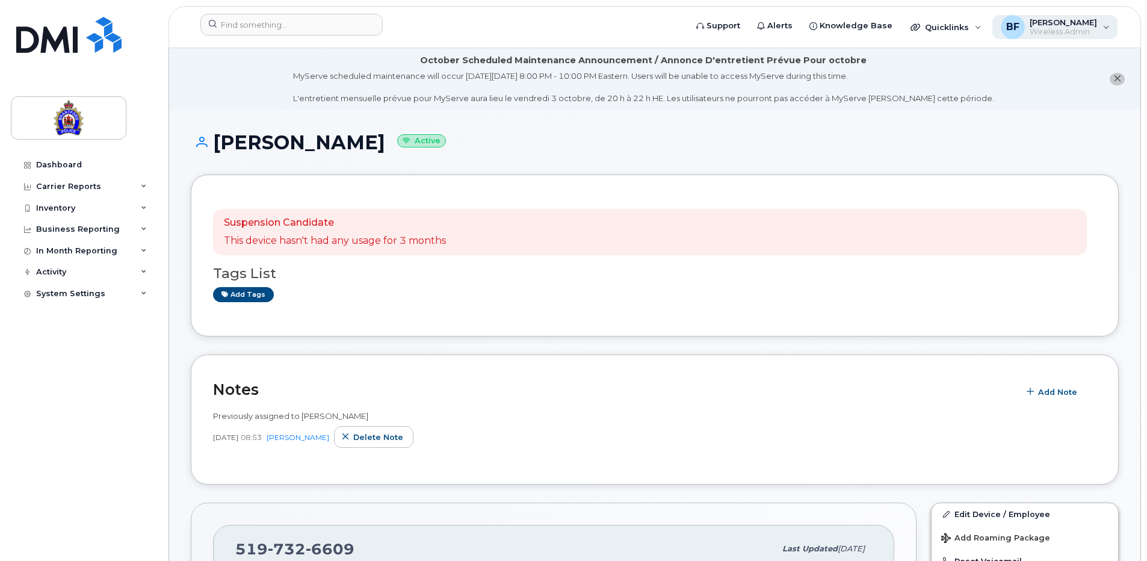
click at [1069, 31] on span "Wireless Admin" at bounding box center [1063, 32] width 67 height 10
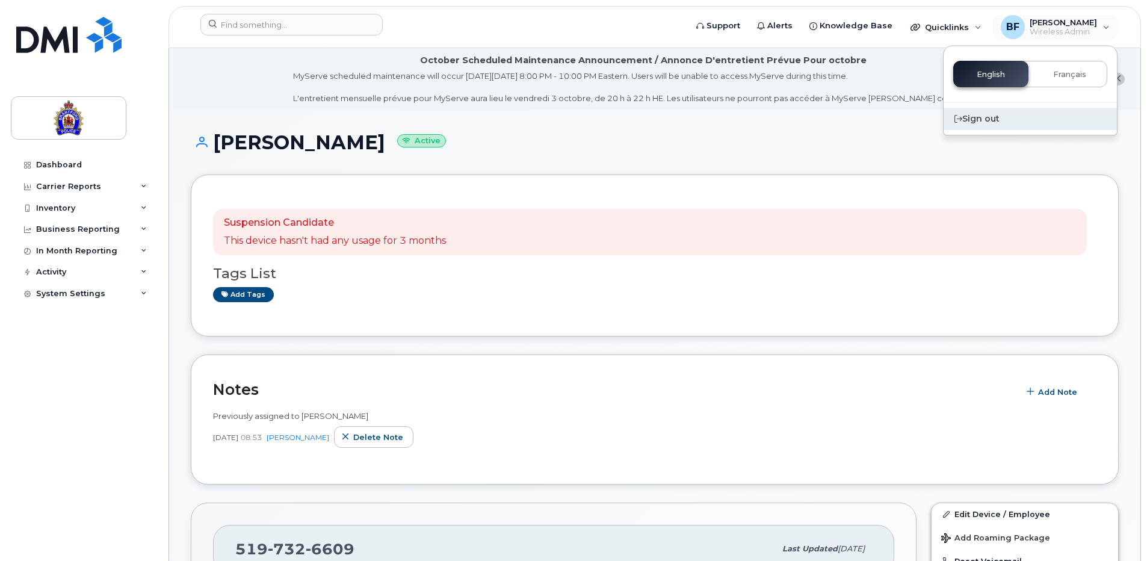
click at [975, 118] on div "Sign out" at bounding box center [1030, 119] width 173 height 22
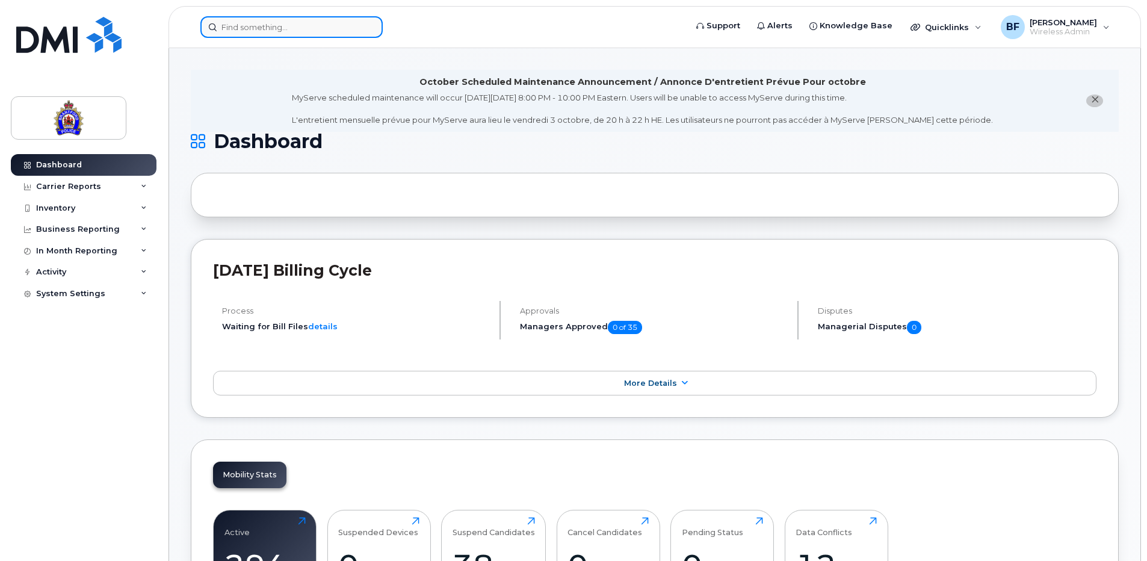
click at [276, 24] on input at bounding box center [291, 27] width 182 height 22
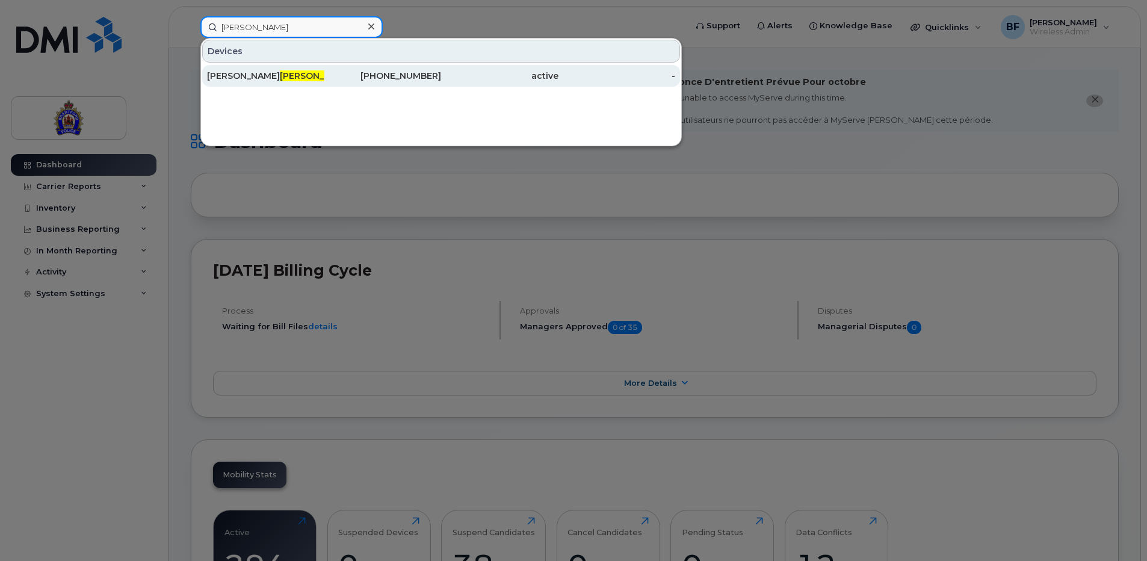
type input "hagg"
click at [264, 77] on div "Sophie Hagg erty" at bounding box center [265, 76] width 117 height 12
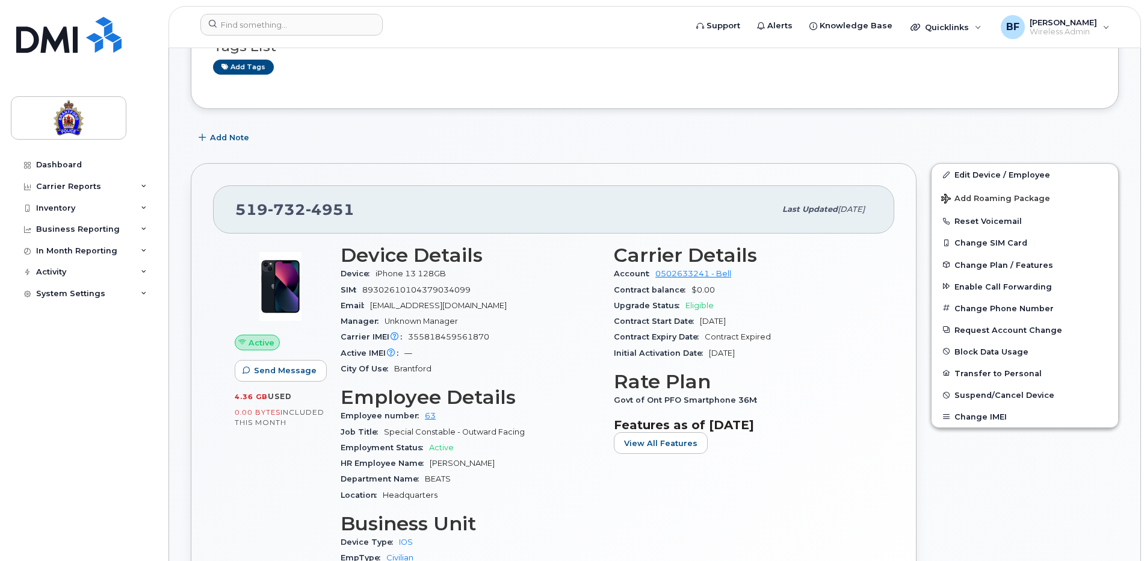
scroll to position [181, 0]
click at [1037, 173] on link "Edit Device / Employee" at bounding box center [1024, 175] width 187 height 22
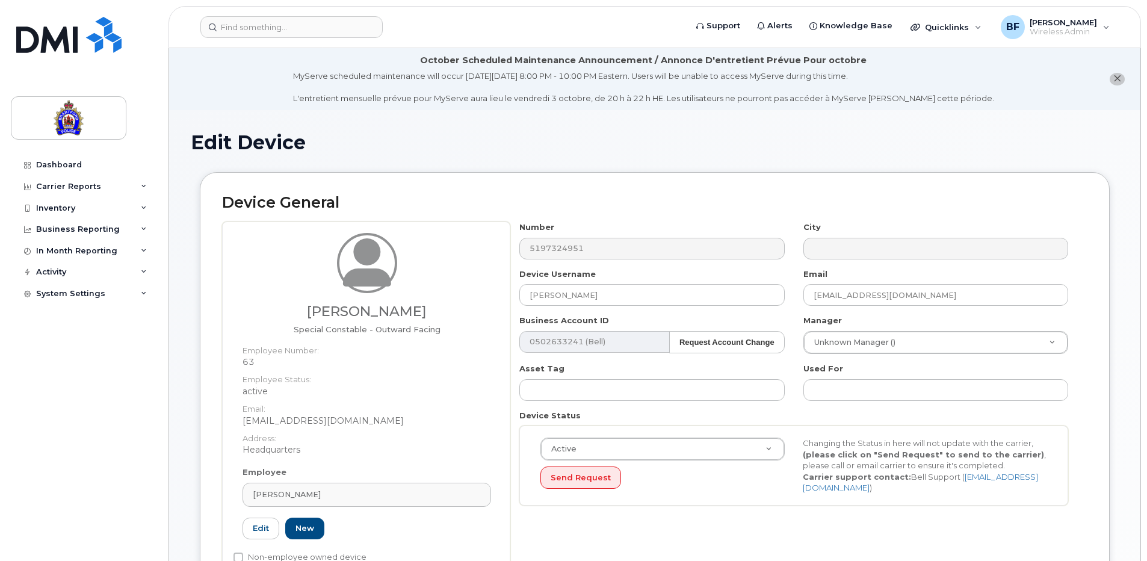
select select "626282"
select select "626288"
select select "626294"
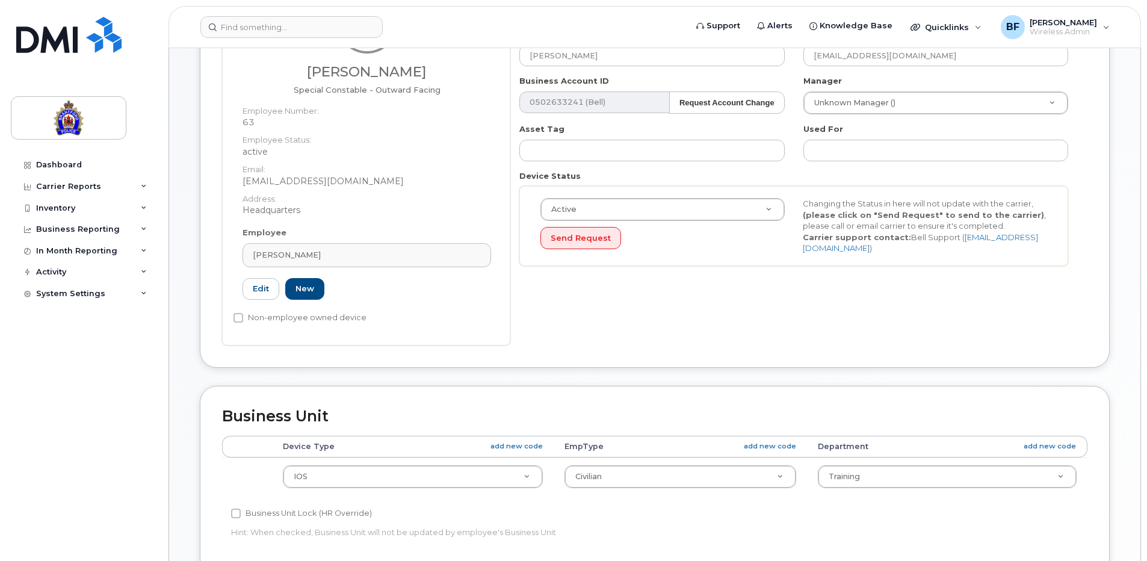
scroll to position [241, 0]
click at [380, 261] on link "[PERSON_NAME]" at bounding box center [366, 254] width 249 height 24
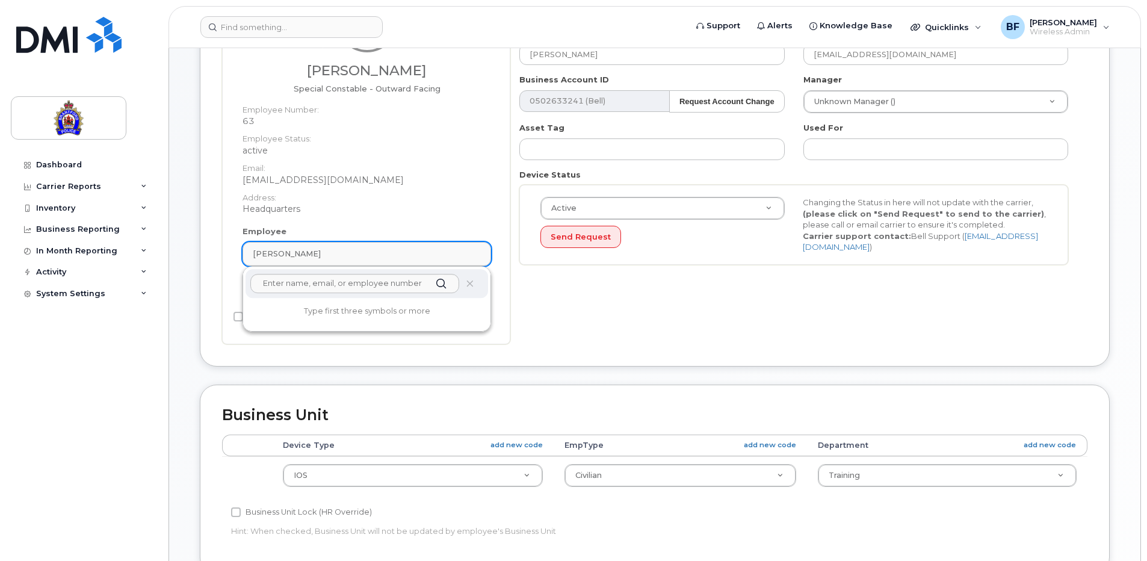
click at [475, 249] on div "[PERSON_NAME]" at bounding box center [367, 253] width 228 height 11
click at [468, 282] on icon at bounding box center [470, 284] width 8 height 8
click at [469, 283] on icon at bounding box center [470, 284] width 8 height 8
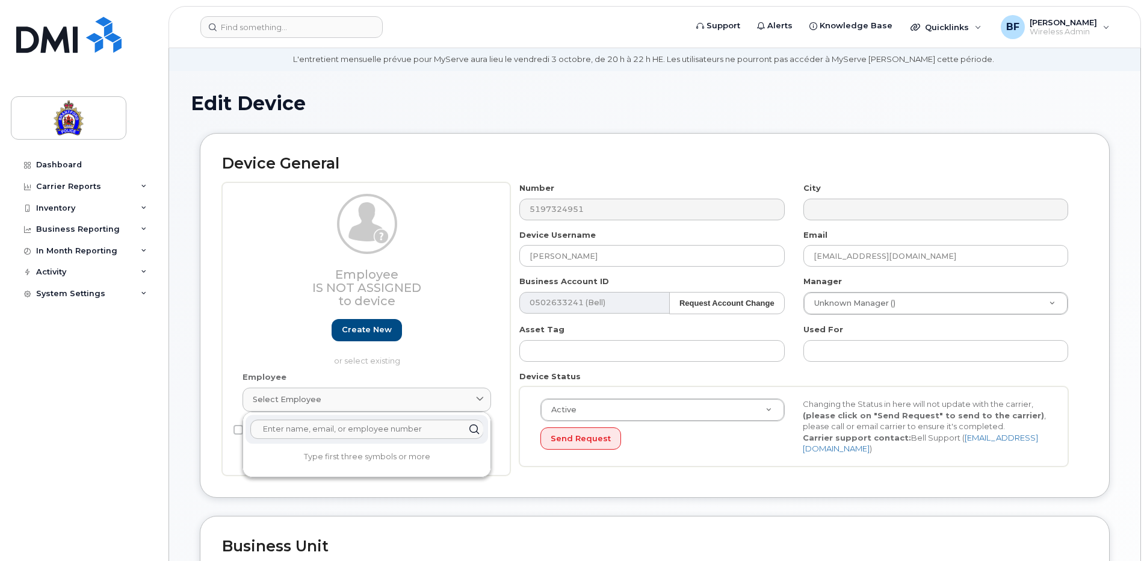
scroll to position [60, 0]
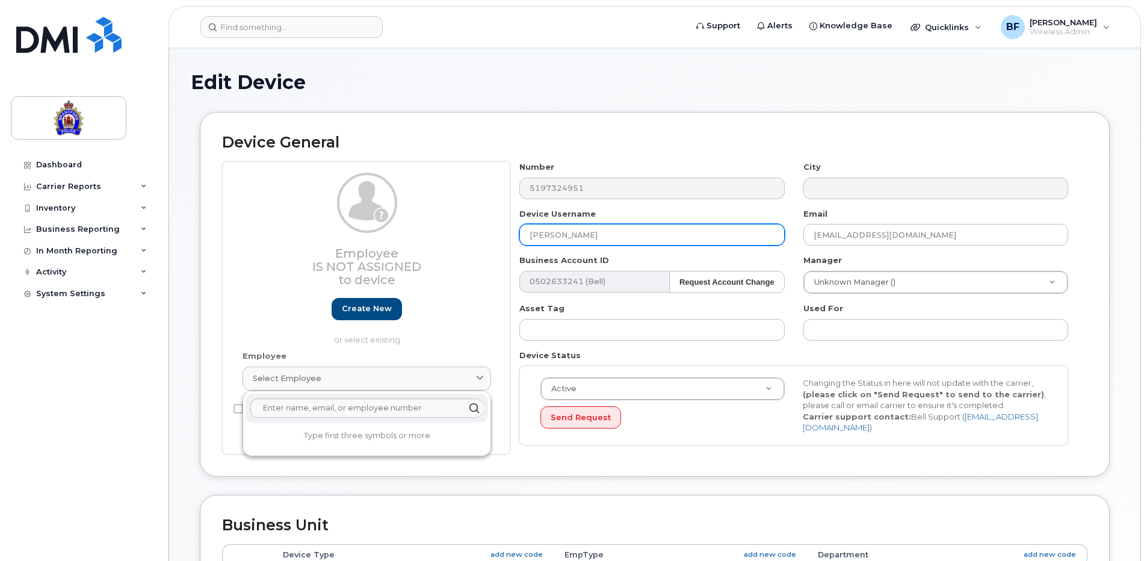
drag, startPoint x: 619, startPoint y: 233, endPoint x: 507, endPoint y: 231, distance: 111.9
click at [507, 231] on div "Employee Is not assigned to device Create new or select existing Employee Selec…" at bounding box center [654, 307] width 865 height 293
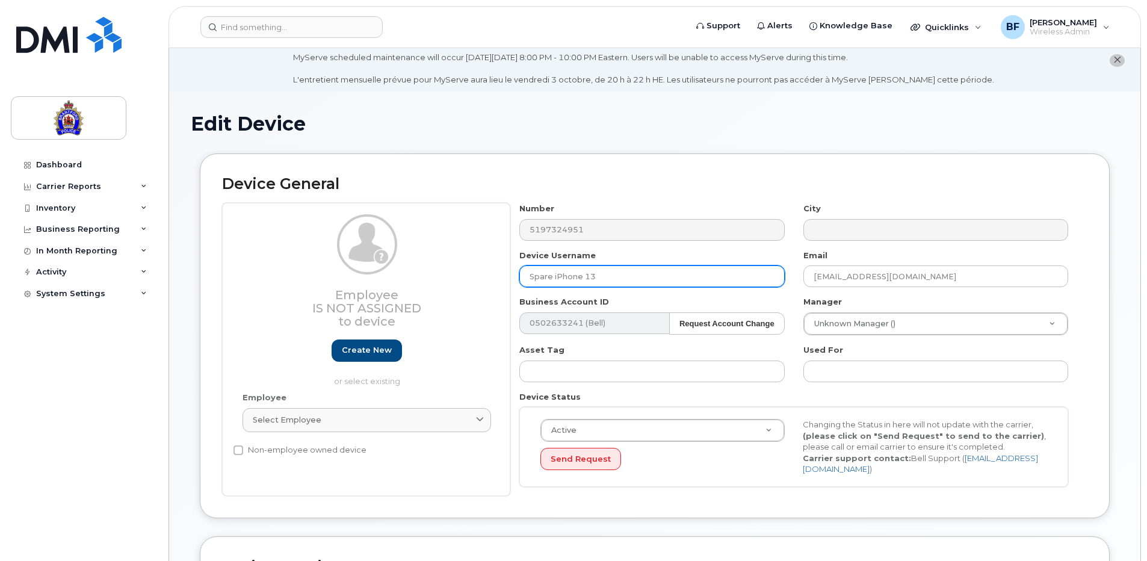
scroll to position [0, 0]
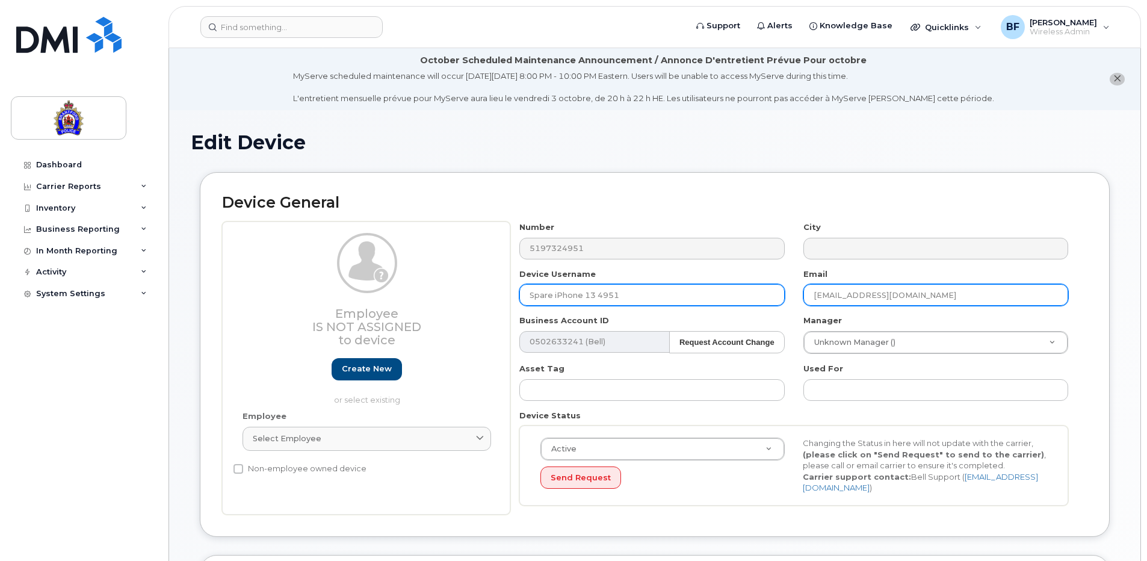
type input "Spare iPhone 13 4951"
drag, startPoint x: 963, startPoint y: 294, endPoint x: 795, endPoint y: 291, distance: 167.9
click at [795, 291] on div "Email shaggerty@police.brantford.on.ca" at bounding box center [935, 287] width 283 height 38
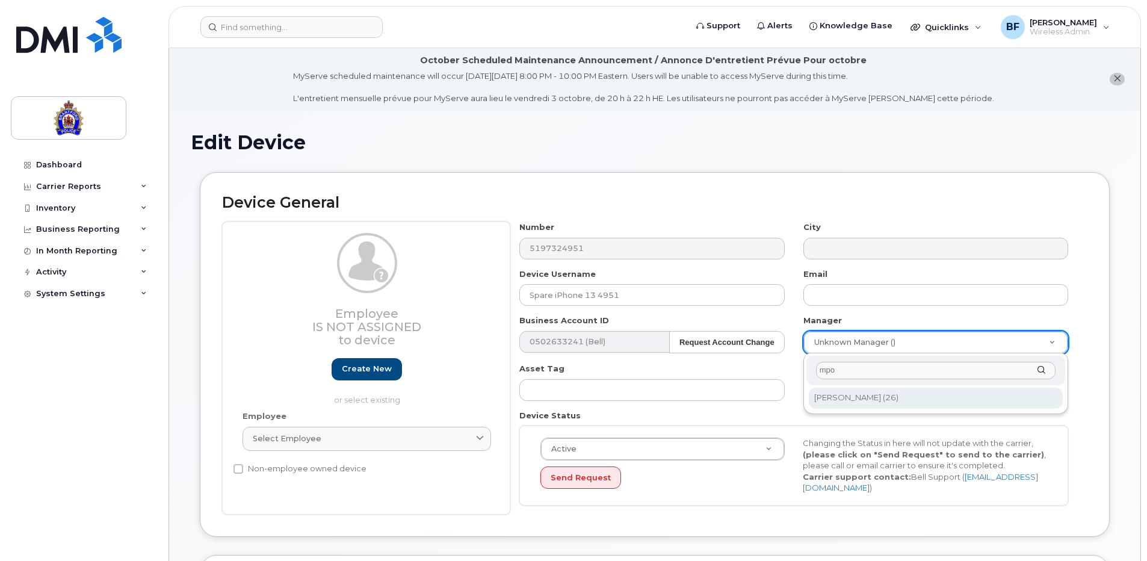
type input "mpo"
type input "897353"
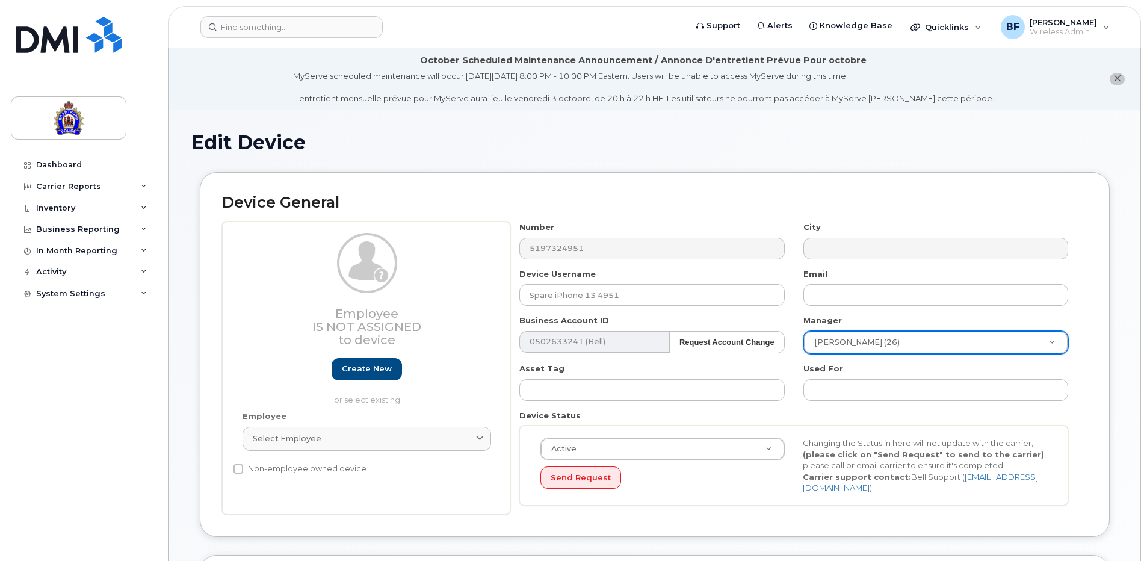
click at [1099, 363] on div "Device General Employee Is not assigned to device Create new or select existing…" at bounding box center [655, 354] width 910 height 365
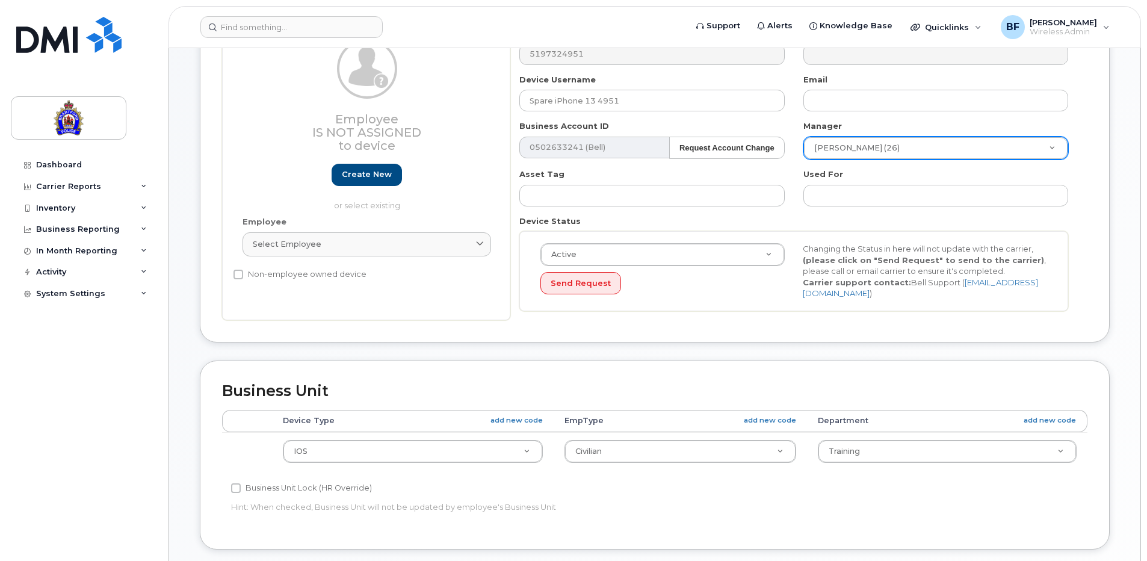
scroll to position [361, 0]
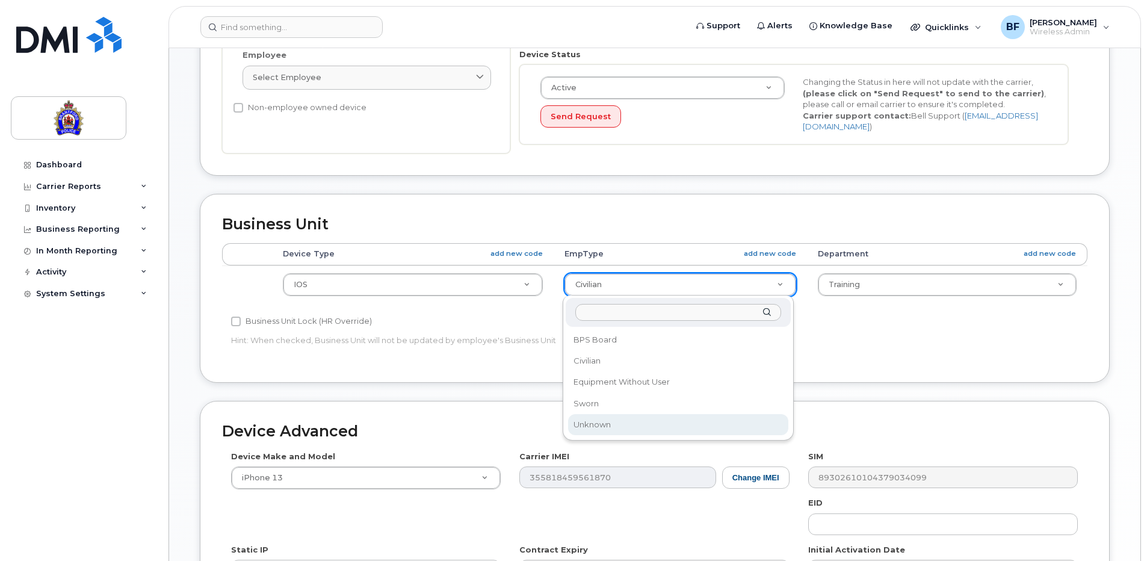
select select "625538"
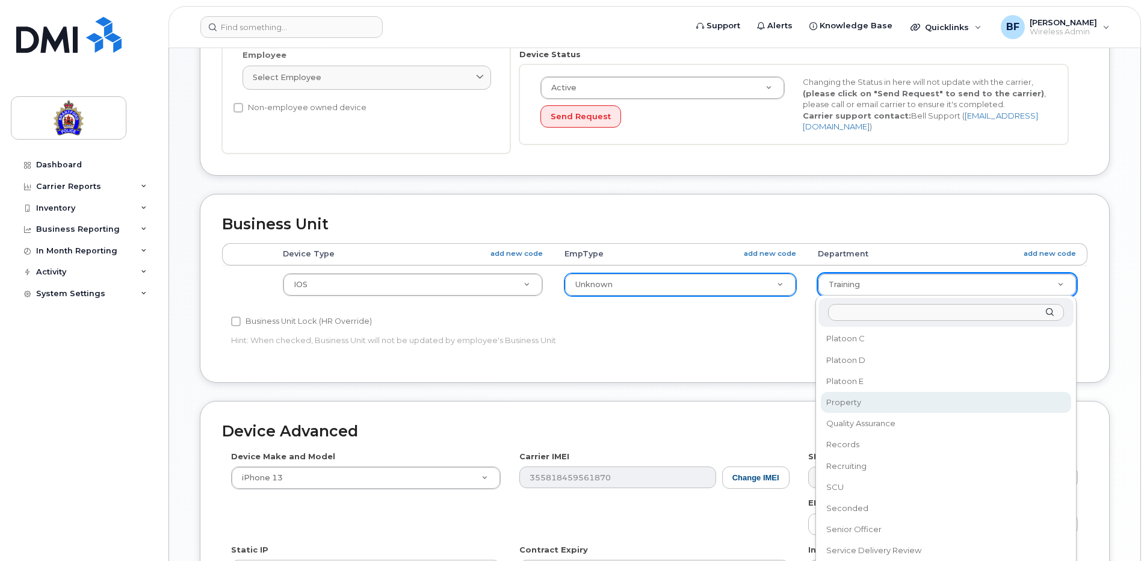
scroll to position [480, 0]
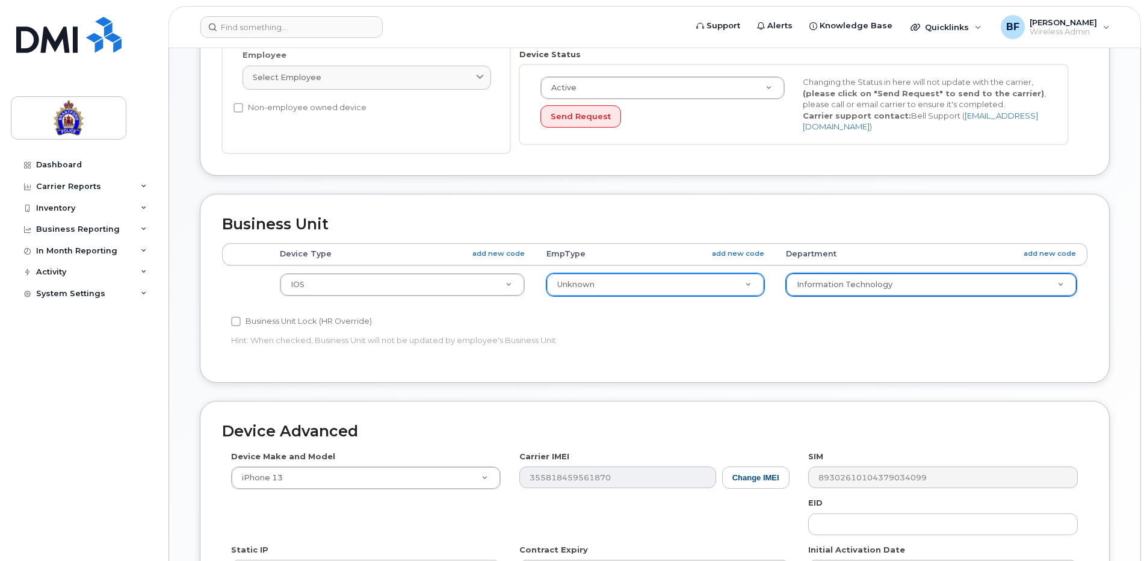
select select "626299"
click at [1111, 392] on div "Business Unit Accounting Categories Rules Device Type add new code EmpType add …" at bounding box center [655, 297] width 928 height 207
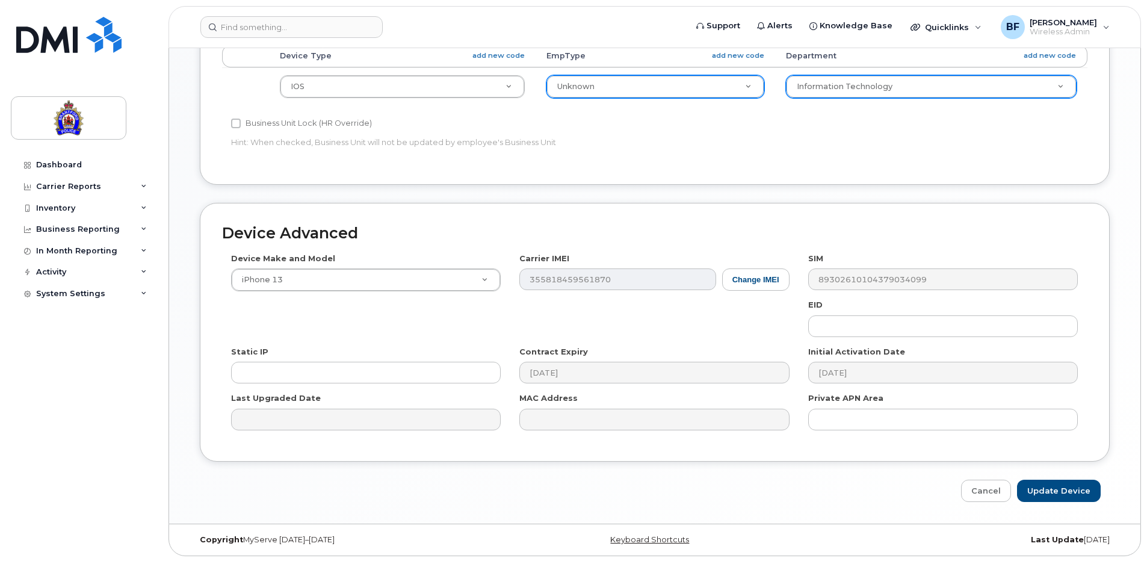
scroll to position [560, 0]
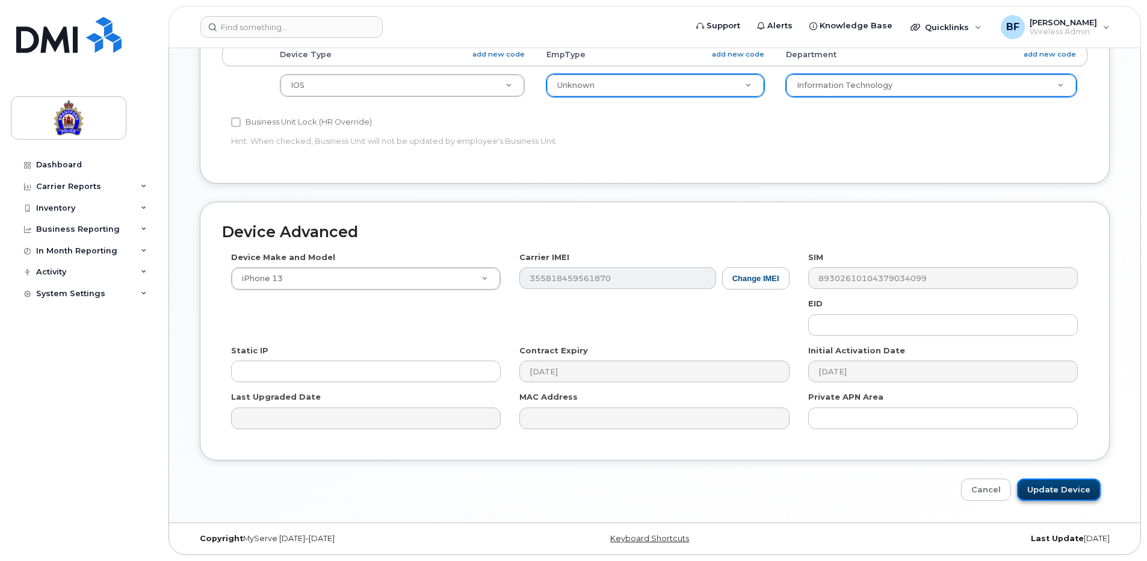
click at [1061, 490] on input "Update Device" at bounding box center [1059, 489] width 84 height 22
type input "Saving..."
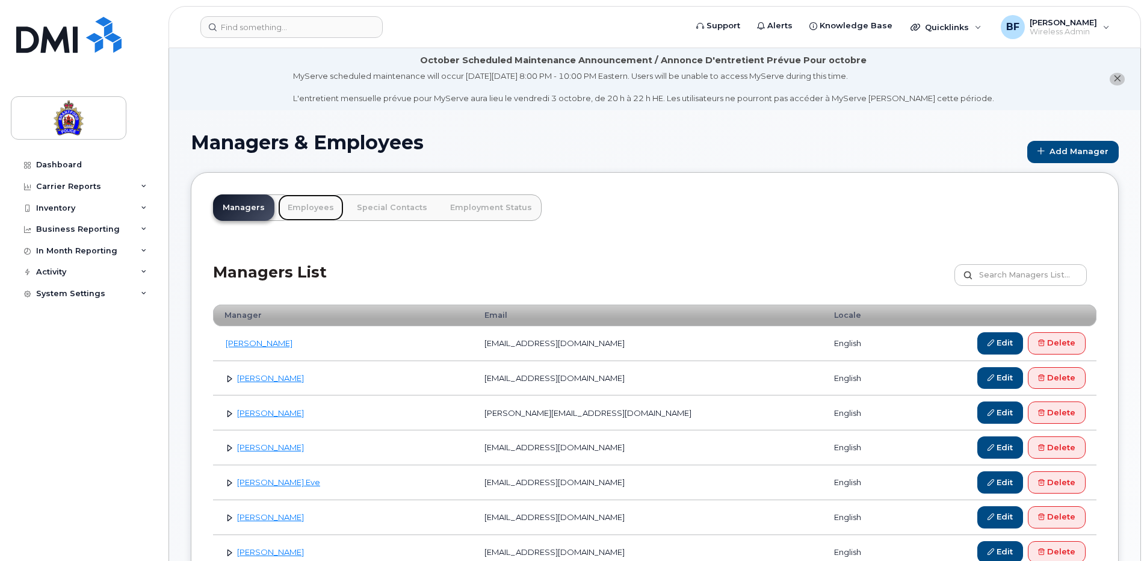
click at [310, 202] on link "Employees" at bounding box center [311, 207] width 66 height 26
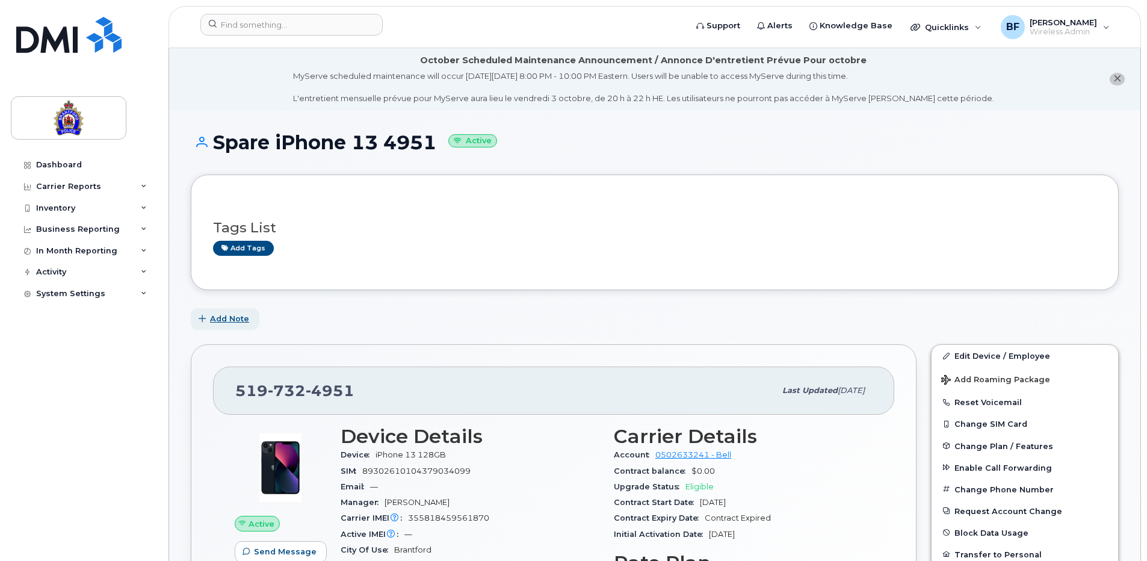
click at [234, 318] on span "Add Note" at bounding box center [229, 318] width 39 height 11
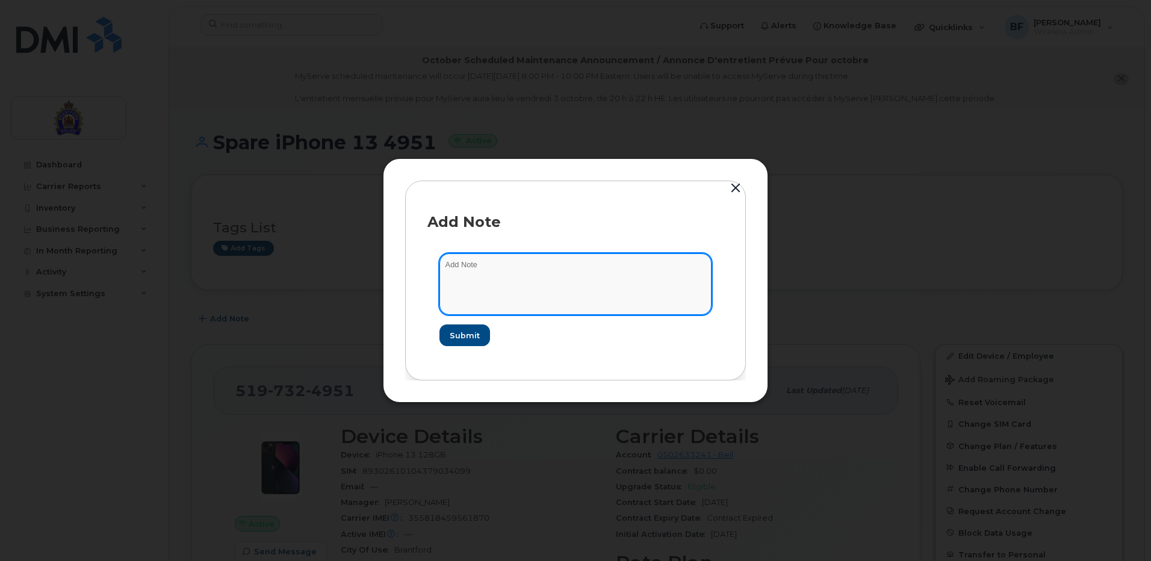
click at [481, 274] on textarea at bounding box center [575, 283] width 272 height 61
type textarea "Previously issued to Sophie Haggerty"
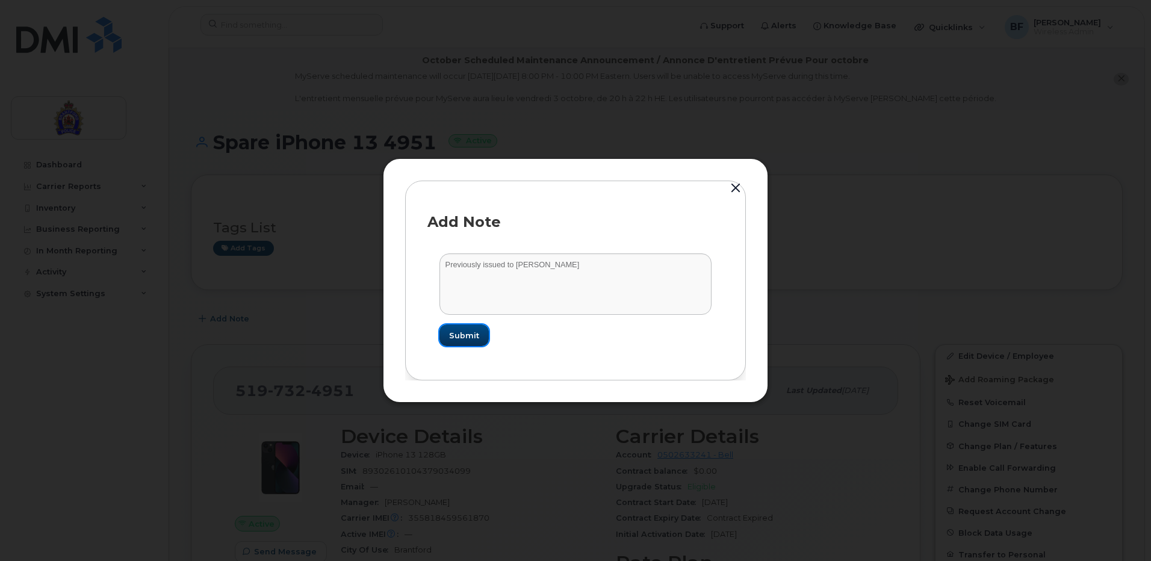
click at [472, 339] on span "Submit" at bounding box center [464, 335] width 30 height 11
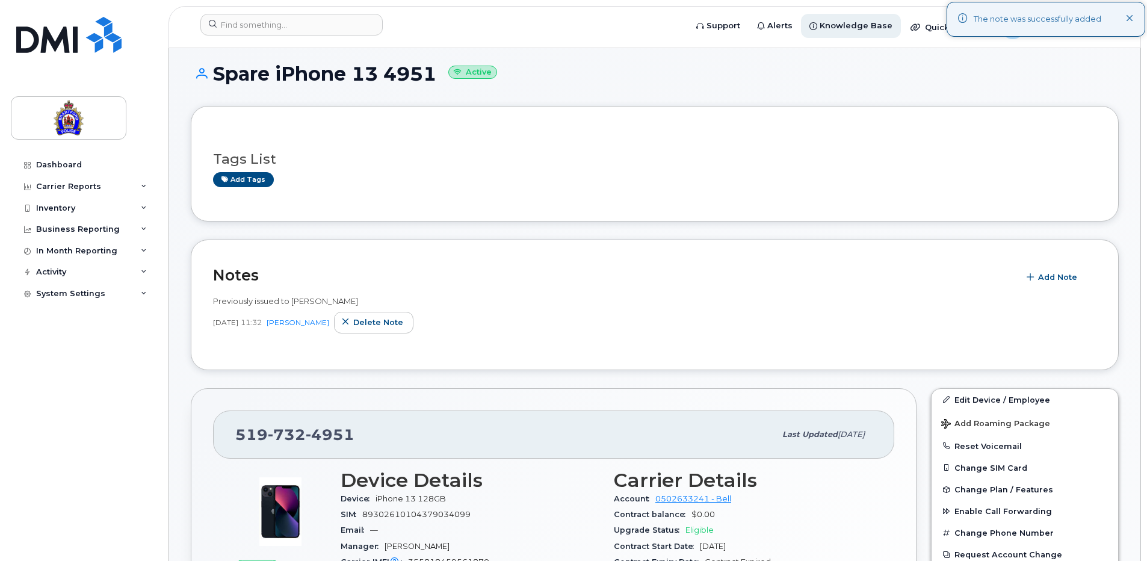
scroll to position [181, 0]
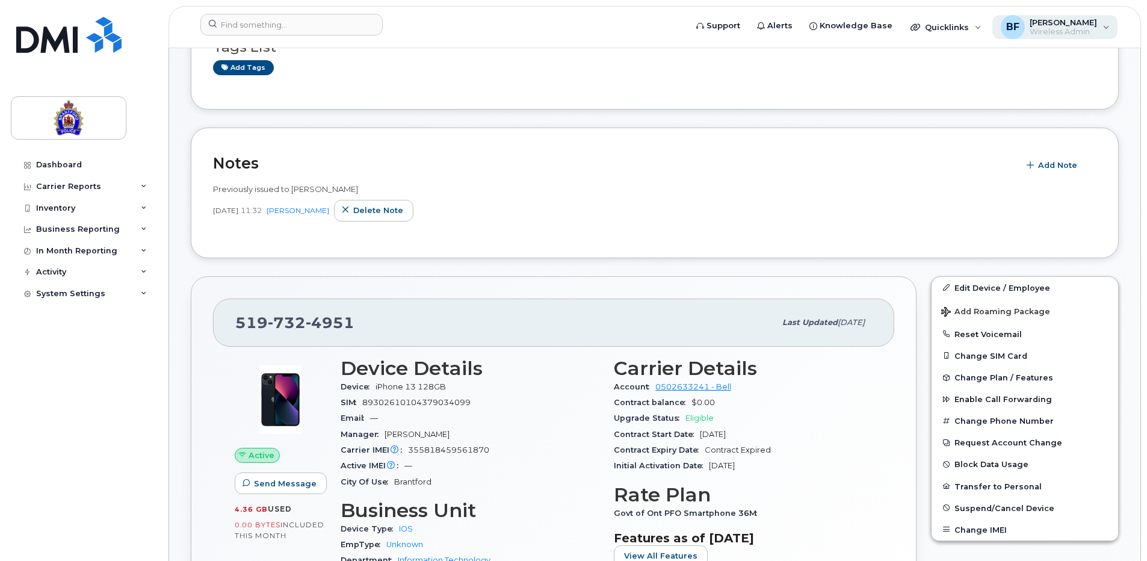
click at [1053, 32] on span "Wireless Admin" at bounding box center [1063, 32] width 67 height 10
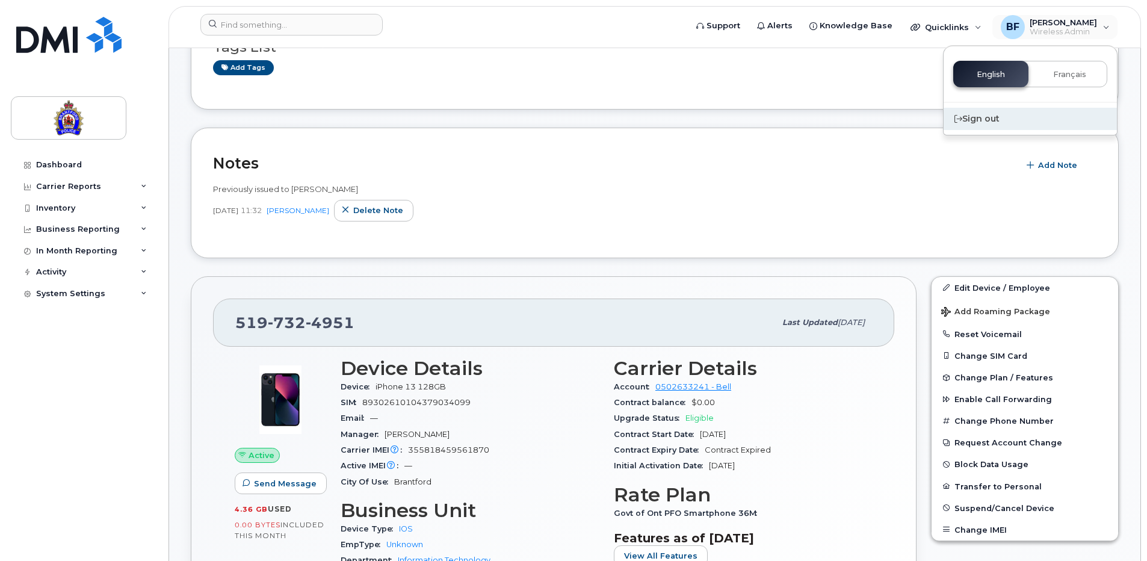
click at [993, 121] on div "Sign out" at bounding box center [1030, 119] width 173 height 22
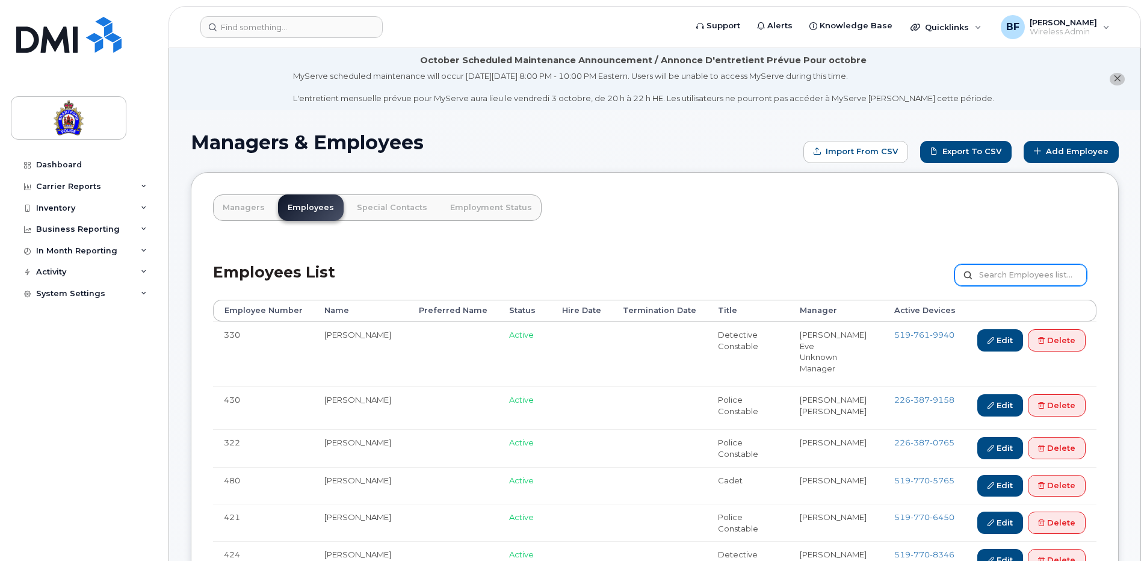
click at [1008, 272] on input "text" at bounding box center [1020, 275] width 132 height 22
type input "[PERSON_NAME]"
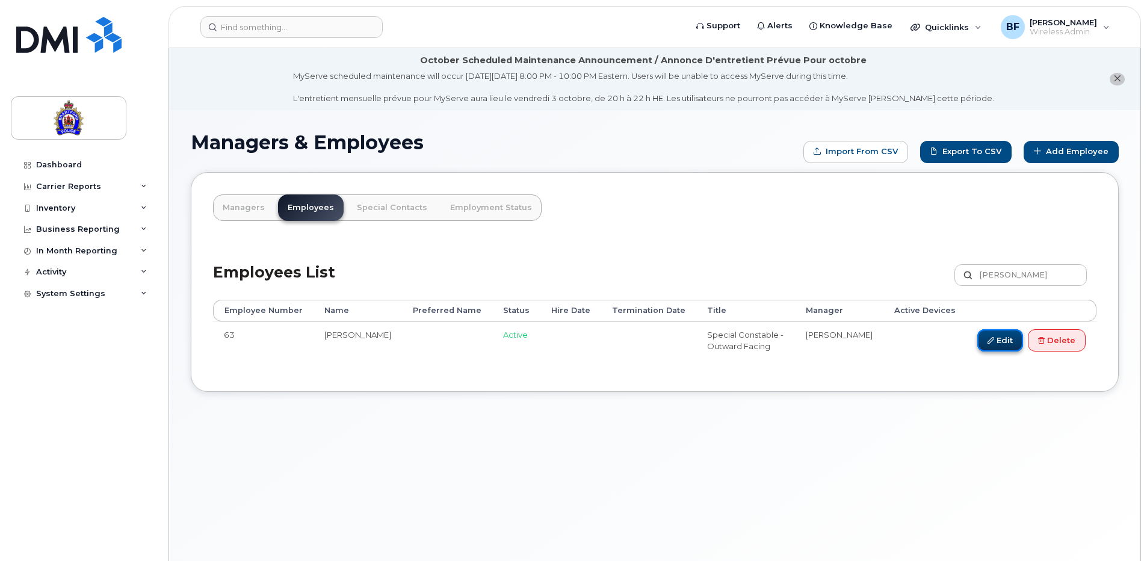
click at [1001, 347] on link "Edit" at bounding box center [1000, 340] width 46 height 22
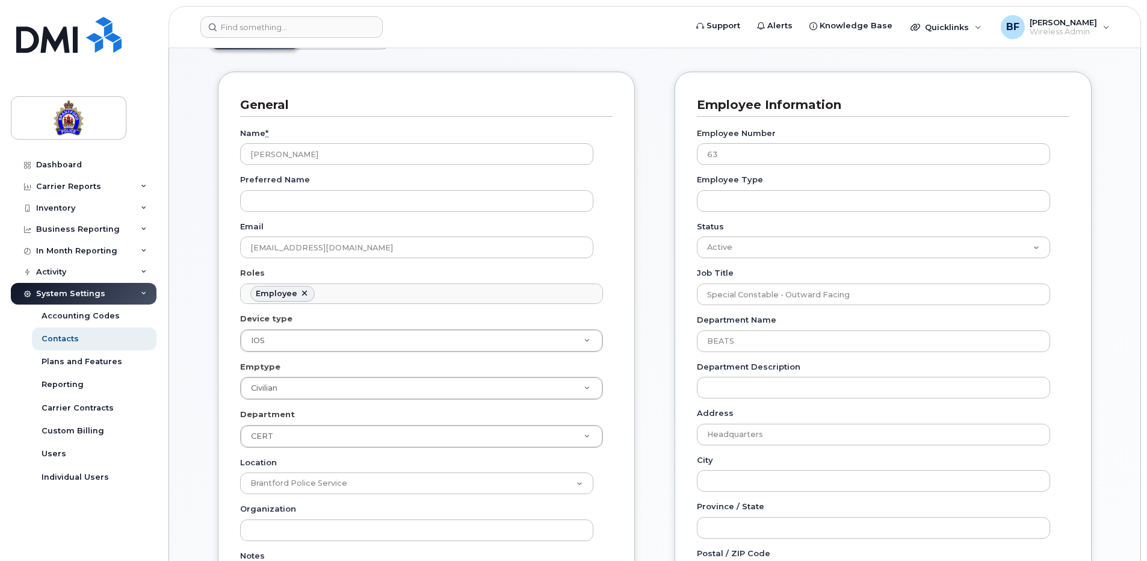
scroll to position [181, 0]
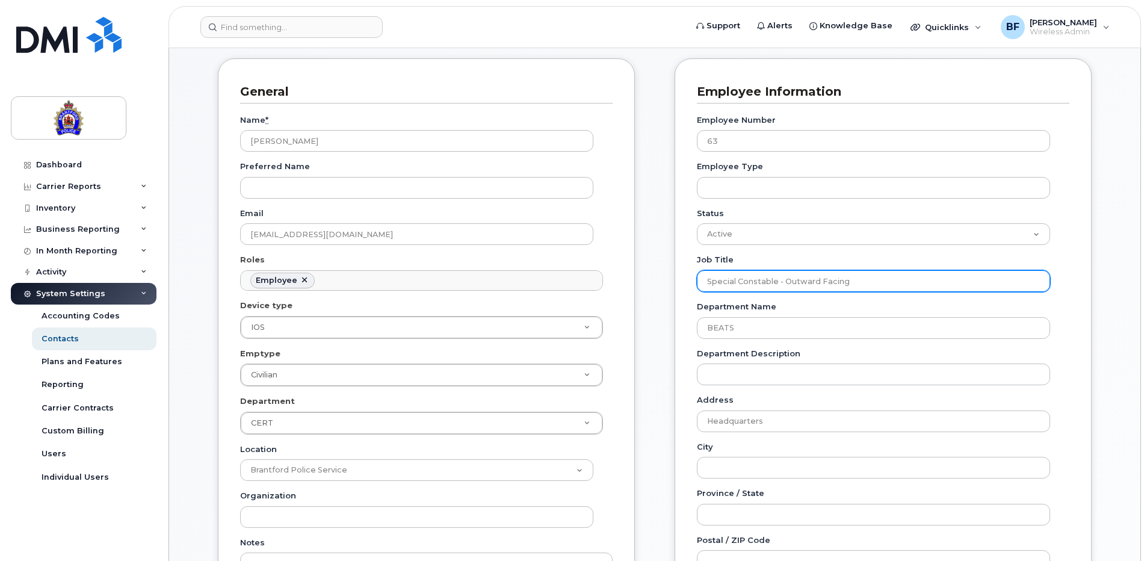
drag, startPoint x: 870, startPoint y: 281, endPoint x: 682, endPoint y: 277, distance: 187.2
click at [682, 277] on div "Employee Information Employee Number 63 Employee Type Status Active On-Leave Lo…" at bounding box center [883, 429] width 417 height 743
type input "C"
type input "Special Constable"
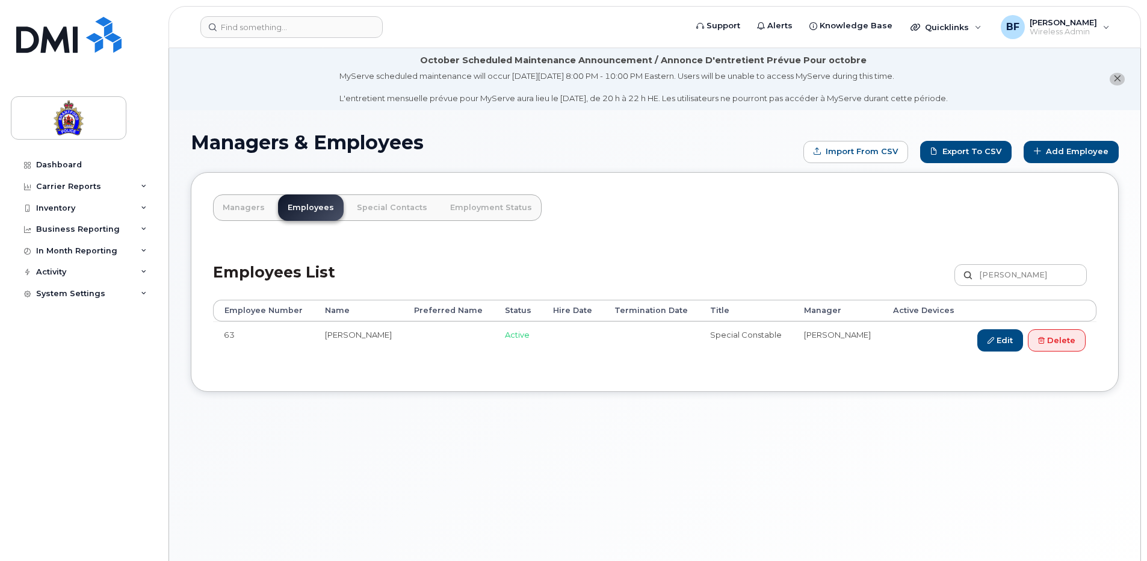
click at [761, 323] on td "Special Constable" at bounding box center [746, 339] width 94 height 37
click at [1001, 345] on link "Edit" at bounding box center [1000, 340] width 46 height 22
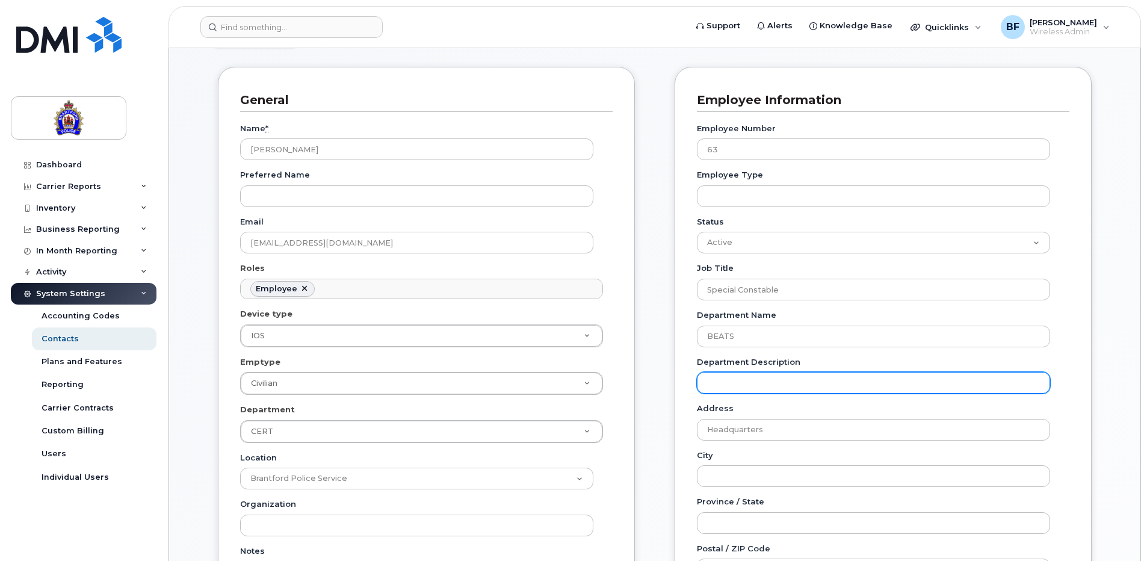
scroll to position [181, 0]
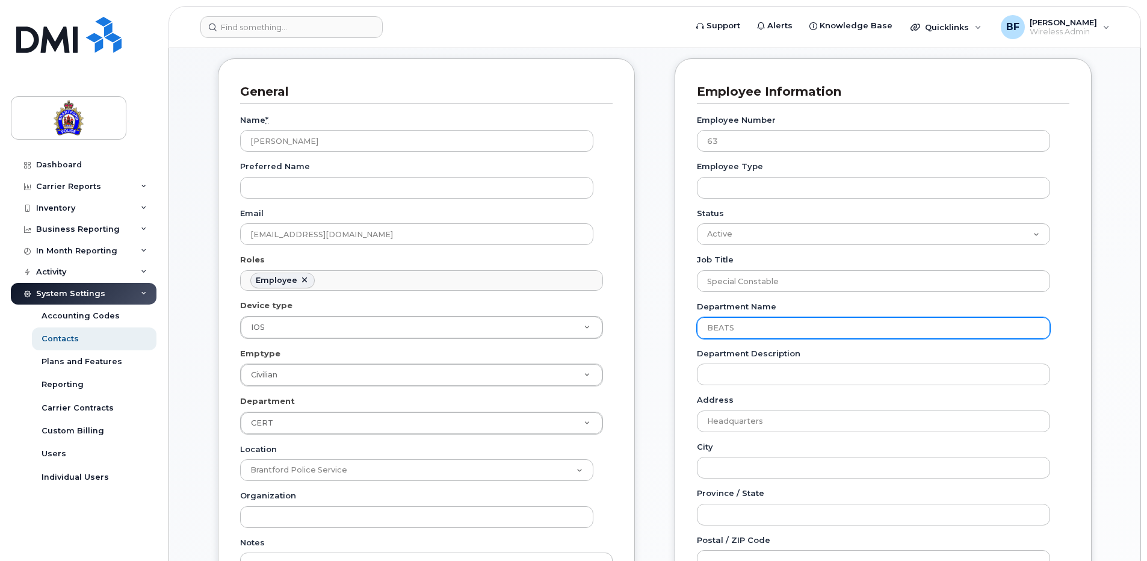
drag, startPoint x: 761, startPoint y: 329, endPoint x: 684, endPoint y: 328, distance: 77.6
click at [684, 328] on div "Employee Information Employee Number 63 Employee Type Status Active On-Leave Lo…" at bounding box center [883, 429] width 417 height 743
type input "Courts"
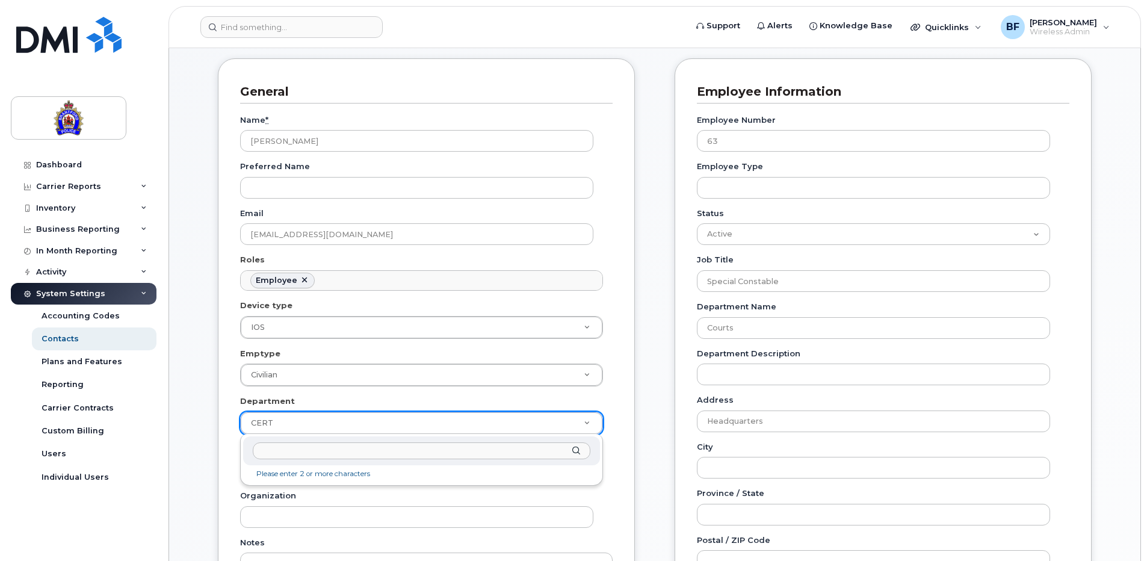
click at [358, 452] on input "text" at bounding box center [422, 450] width 338 height 17
type input "Courts"
type input "626304"
click at [1081, 446] on div "Employee Information Employee Number 63 Employee Type Status Active On-Leave Lo…" at bounding box center [883, 429] width 417 height 743
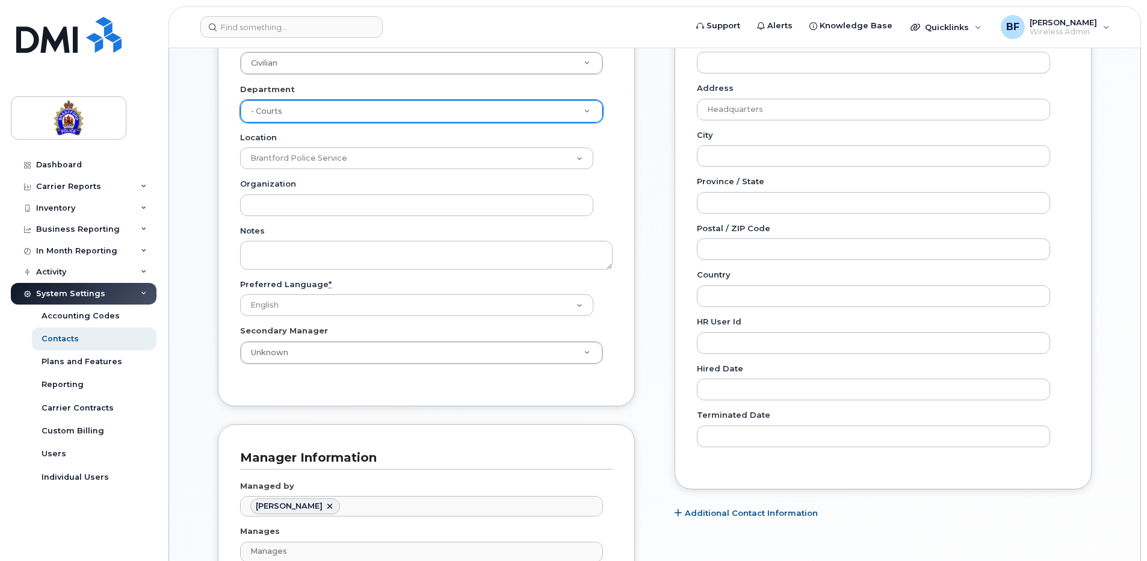
scroll to position [602, 0]
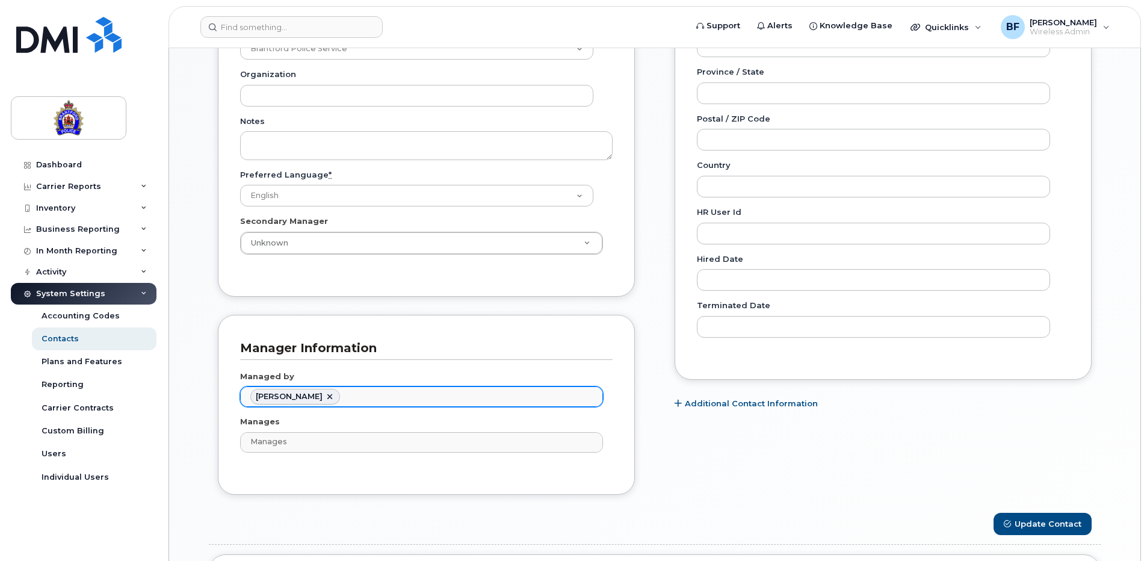
click at [326, 398] on link at bounding box center [330, 397] width 10 height 10
type input "Managed by"
click at [326, 398] on ul "Managed by" at bounding box center [422, 396] width 362 height 19
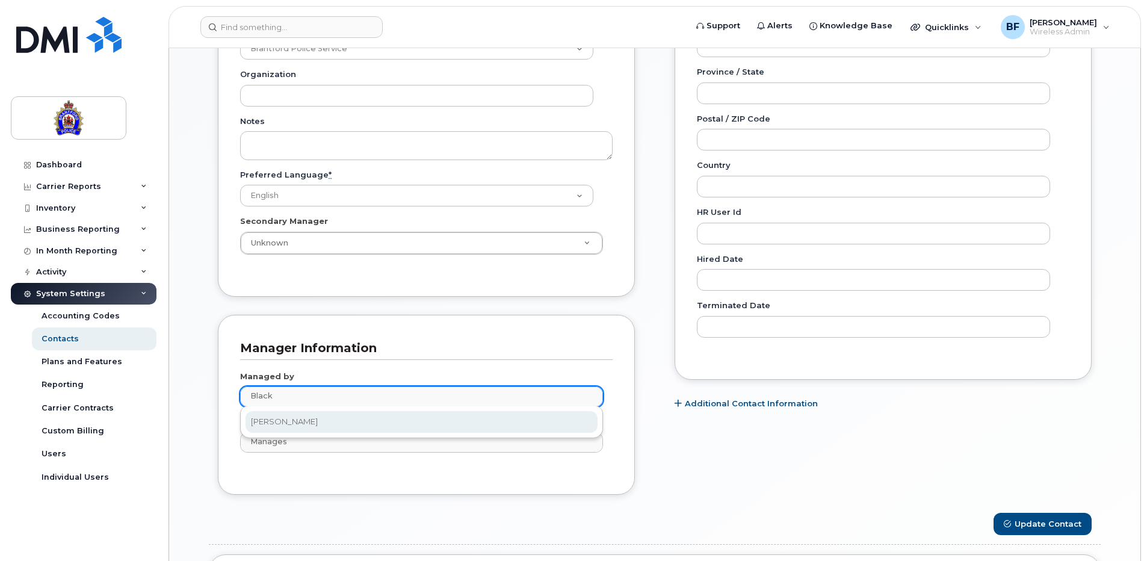
type input "Black"
type input "897352"
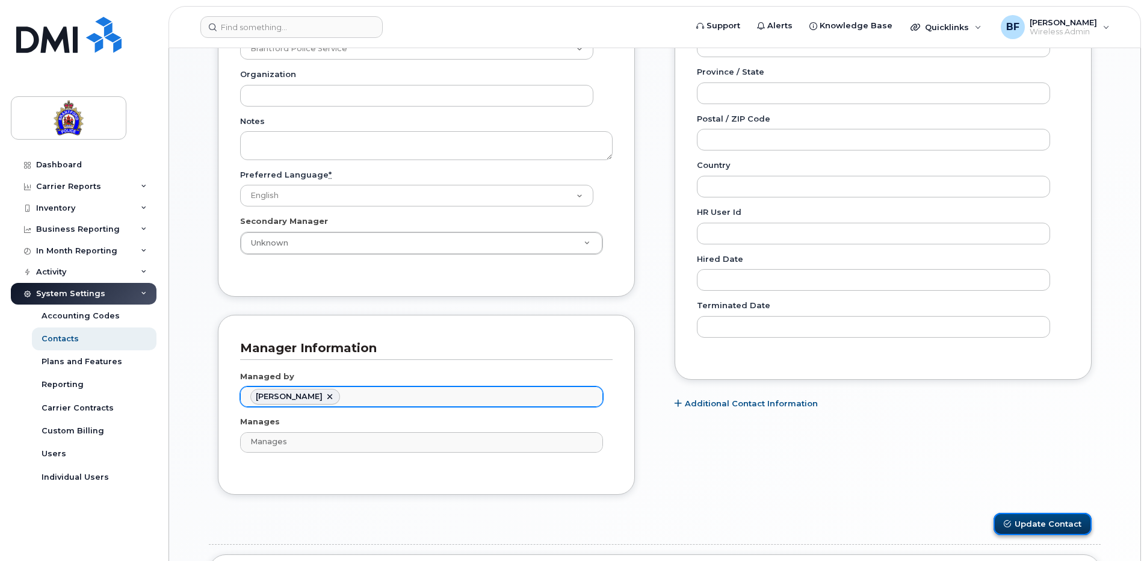
click at [1054, 522] on button "Update Contact" at bounding box center [1042, 524] width 98 height 22
